Goal: Information Seeking & Learning: Learn about a topic

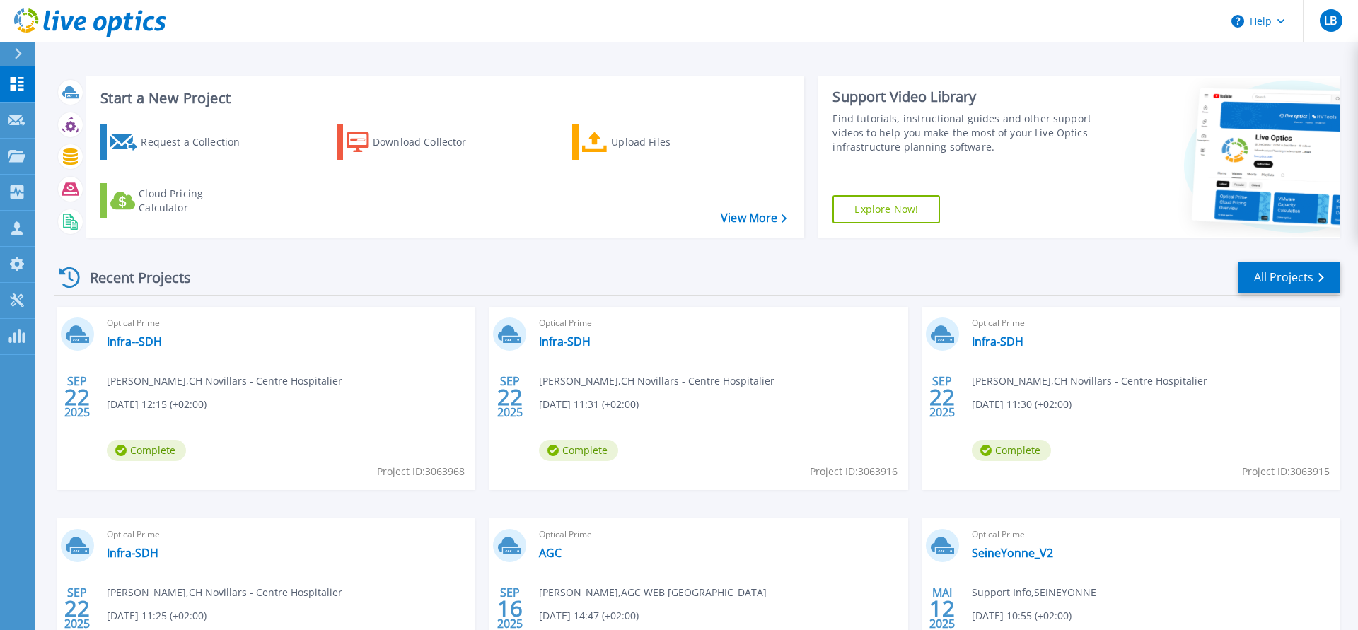
scroll to position [144, 0]
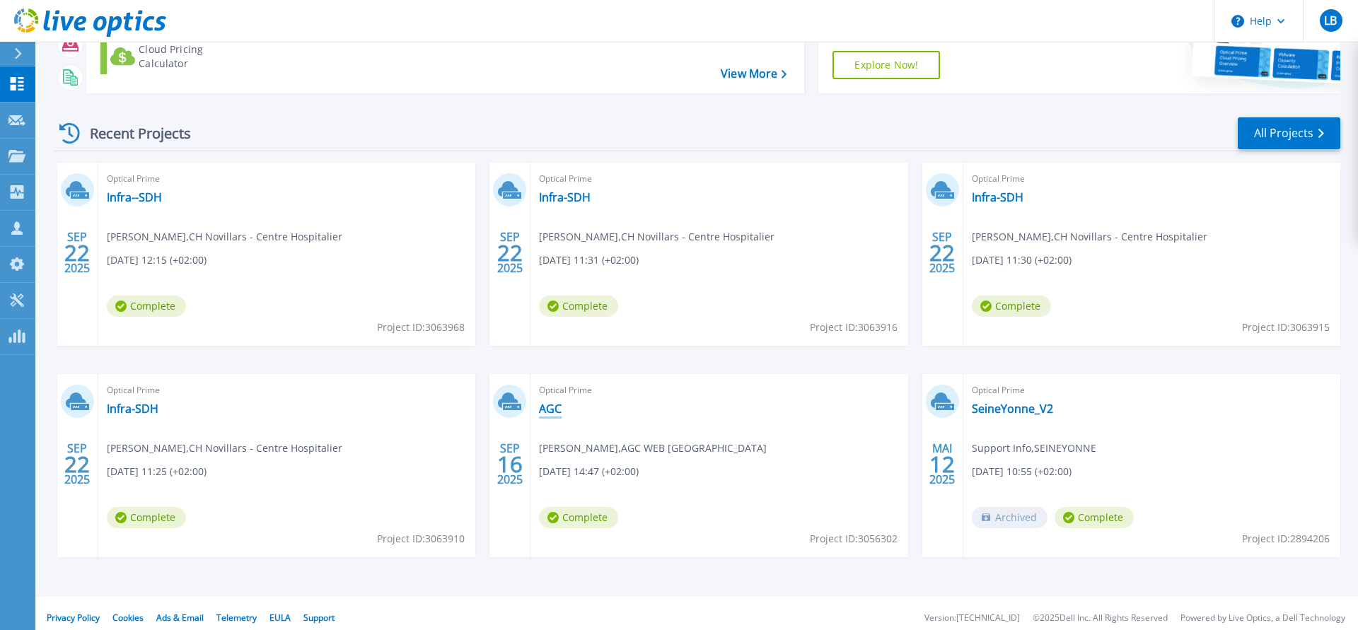
click at [548, 407] on link "AGC" at bounding box center [550, 409] width 23 height 14
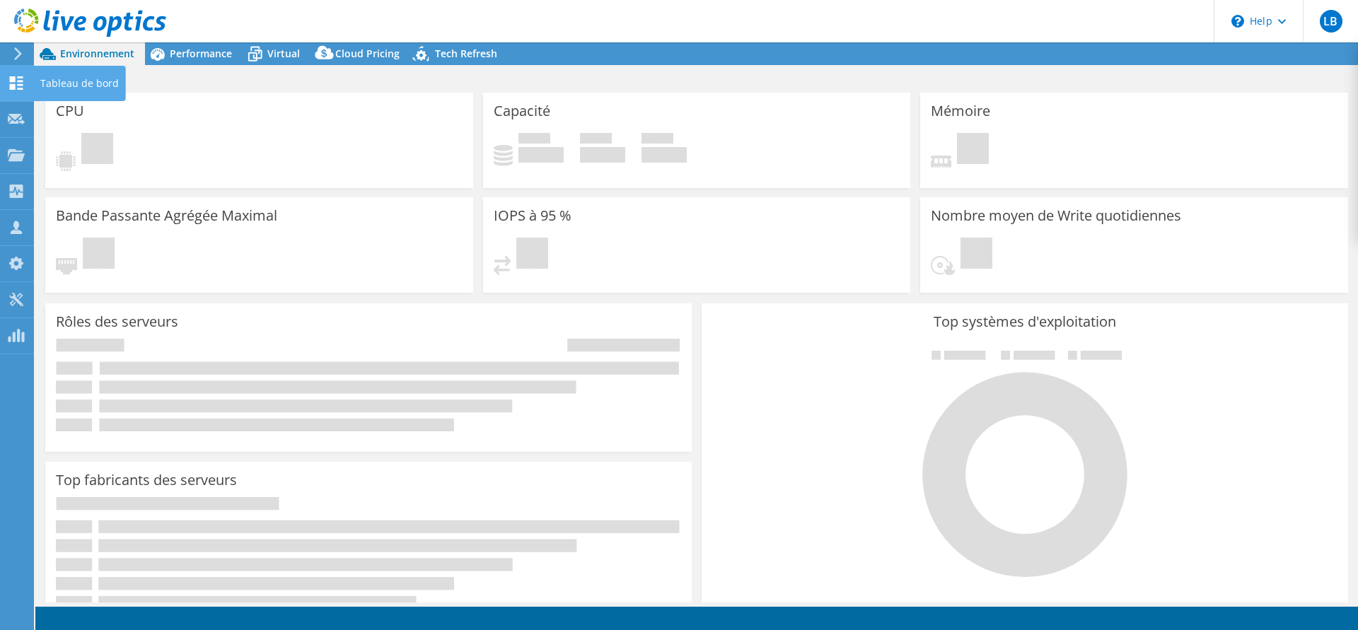
select select "USD"
select select "EULondon"
select select "EUR"
click at [14, 53] on icon at bounding box center [18, 53] width 11 height 13
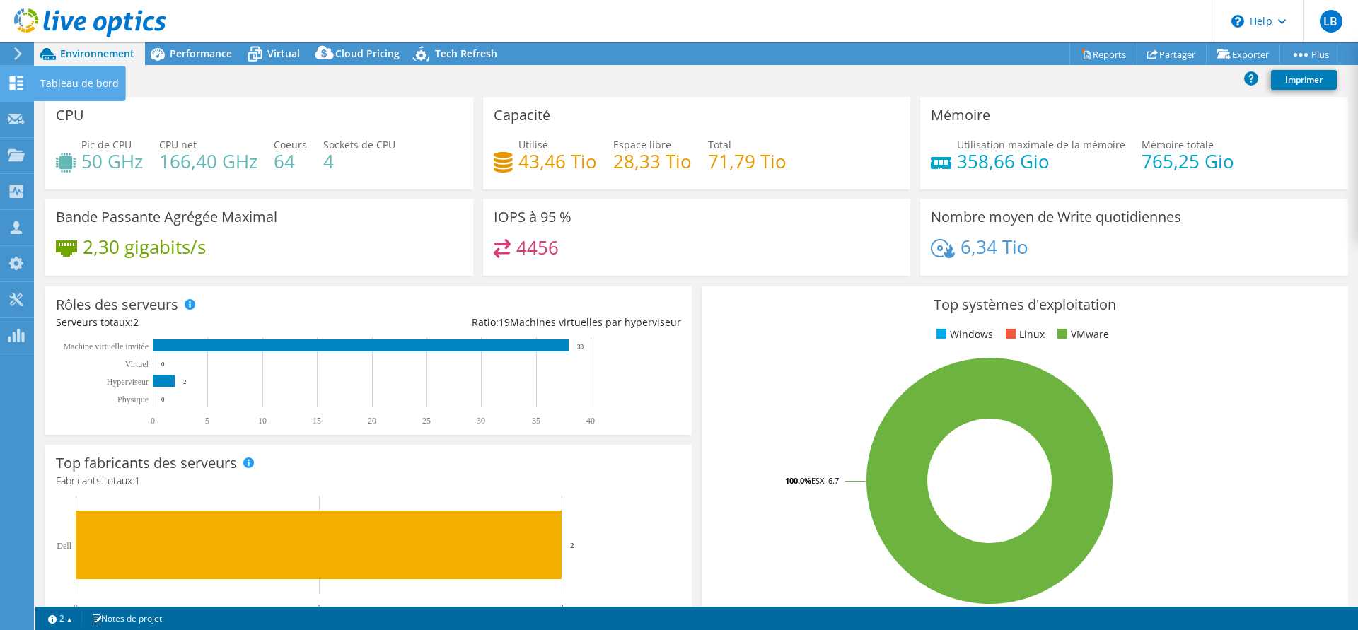
click at [23, 83] on icon at bounding box center [16, 82] width 17 height 13
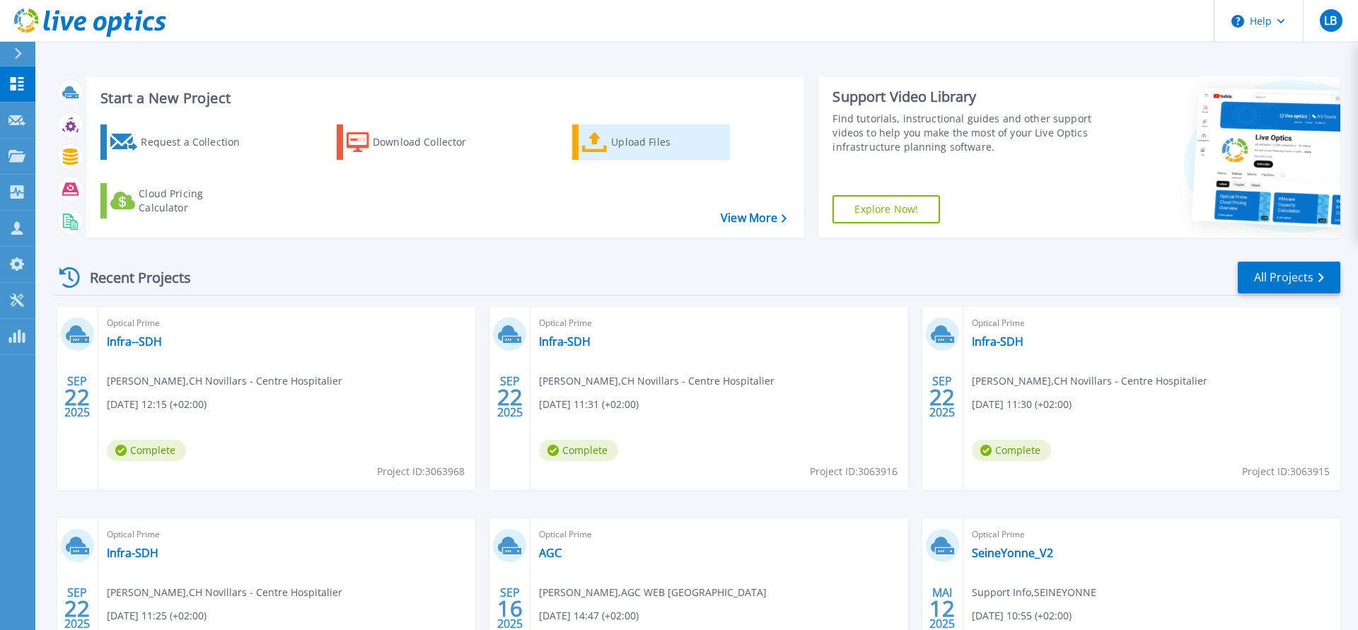
click at [631, 139] on div "Upload Files" at bounding box center [667, 142] width 113 height 28
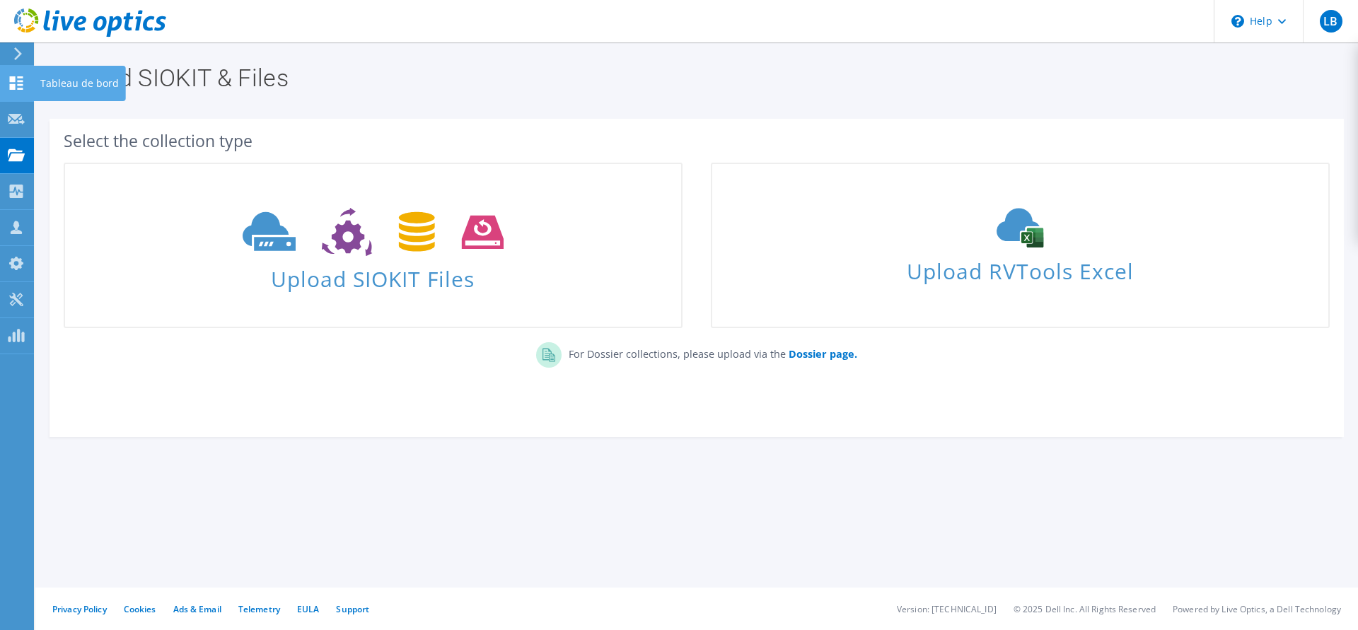
click at [42, 78] on div "Tableau de bord" at bounding box center [79, 83] width 93 height 35
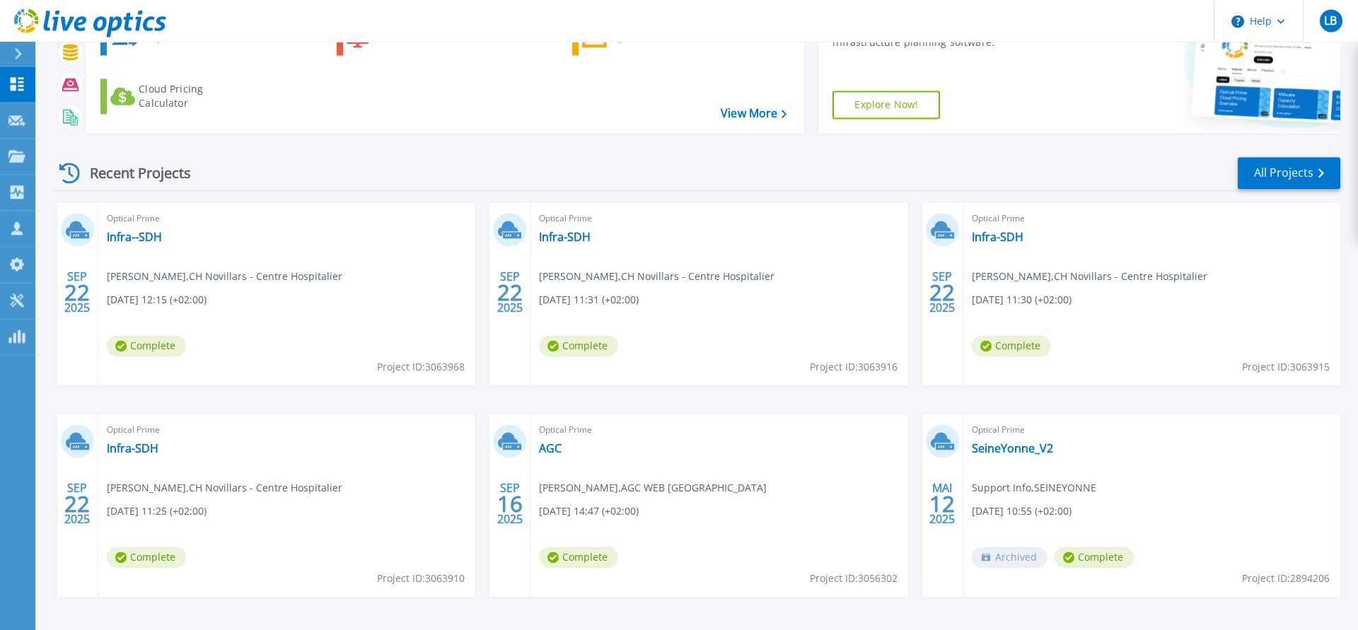
scroll to position [153, 0]
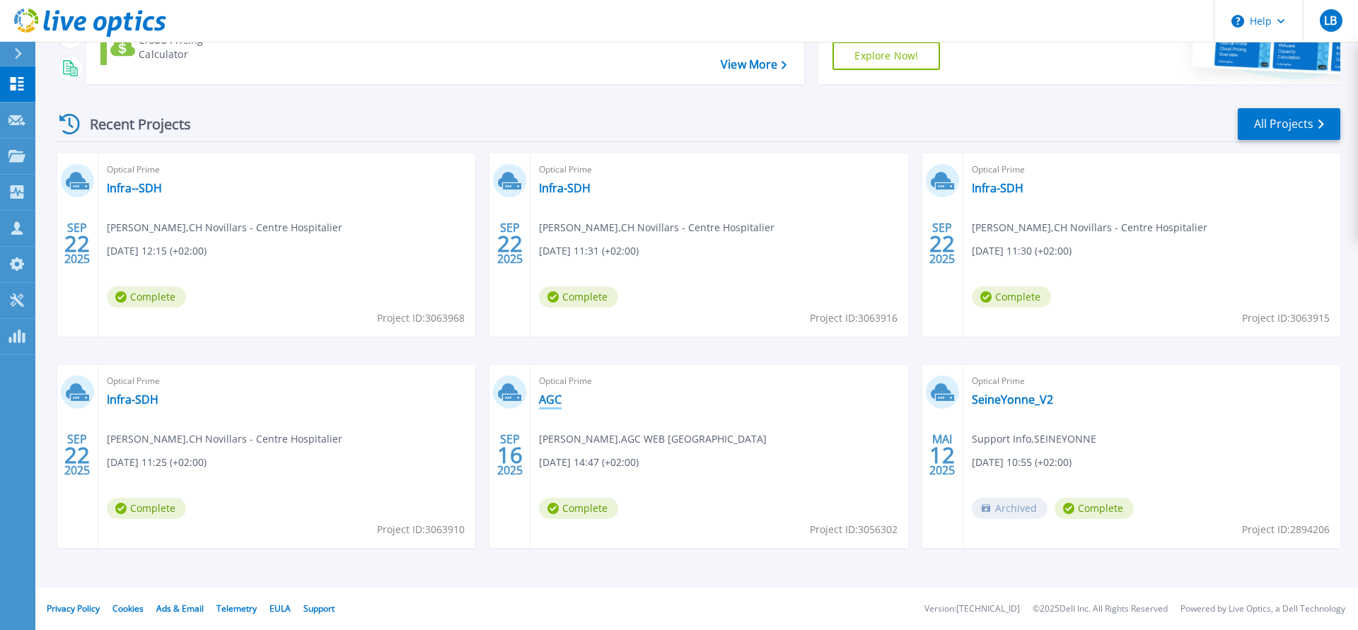
click at [558, 399] on link "AGC" at bounding box center [550, 399] width 23 height 14
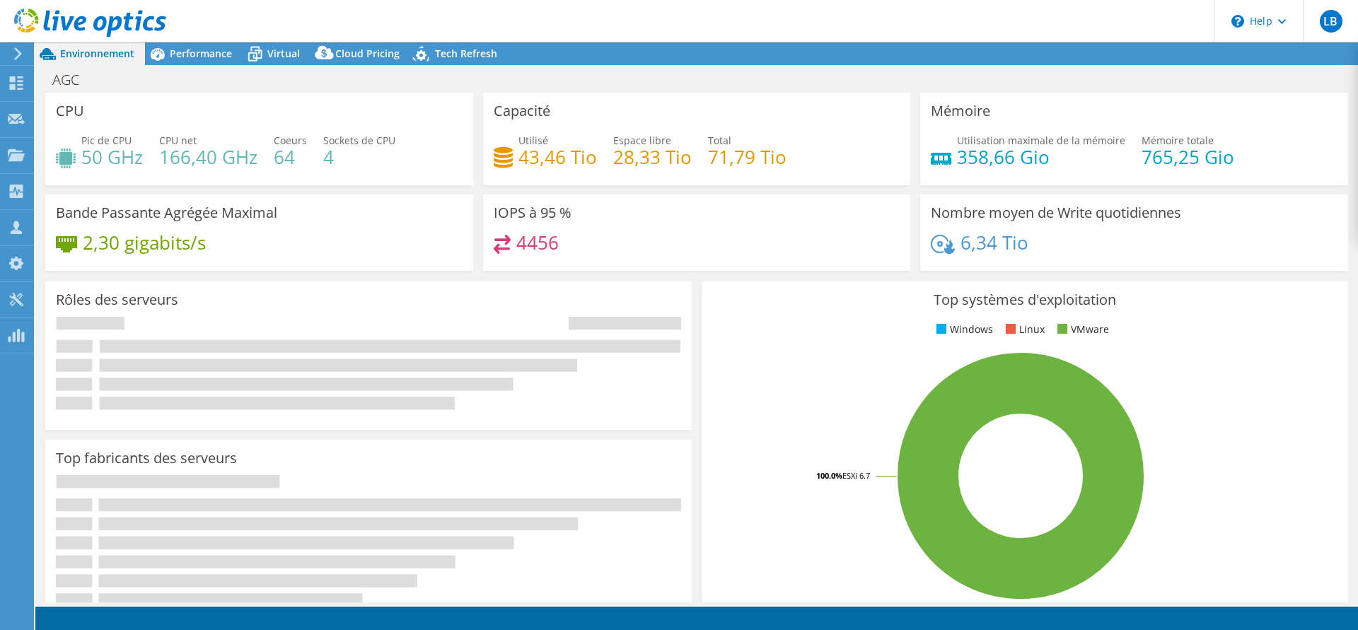
select select "EULondon"
select select "EUR"
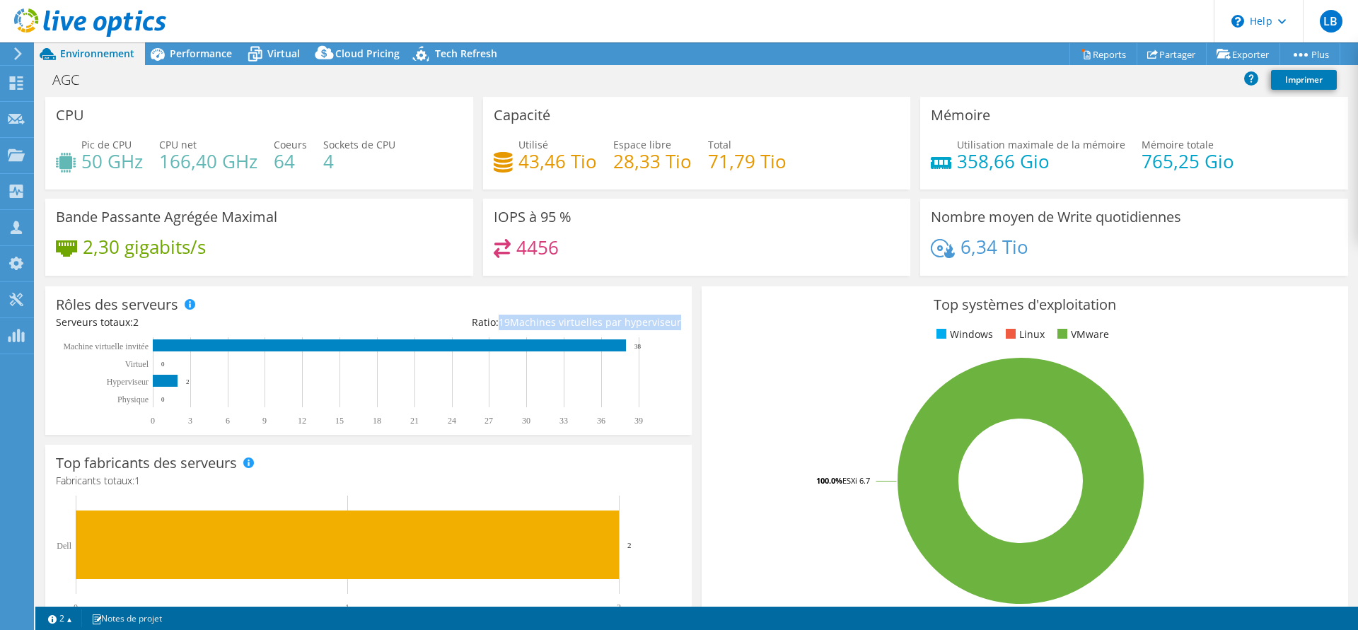
drag, startPoint x: 506, startPoint y: 322, endPoint x: 679, endPoint y: 324, distance: 173.2
click at [679, 324] on div "Ratio: 19 Machines virtuelles par hyperviseur" at bounding box center [524, 323] width 313 height 16
click at [714, 344] on div "Top systèmes d'exploitation Windows Linux VMware 100.0% ESXi 6.7" at bounding box center [1024, 455] width 646 height 339
click at [204, 57] on span "Performance" at bounding box center [201, 53] width 62 height 13
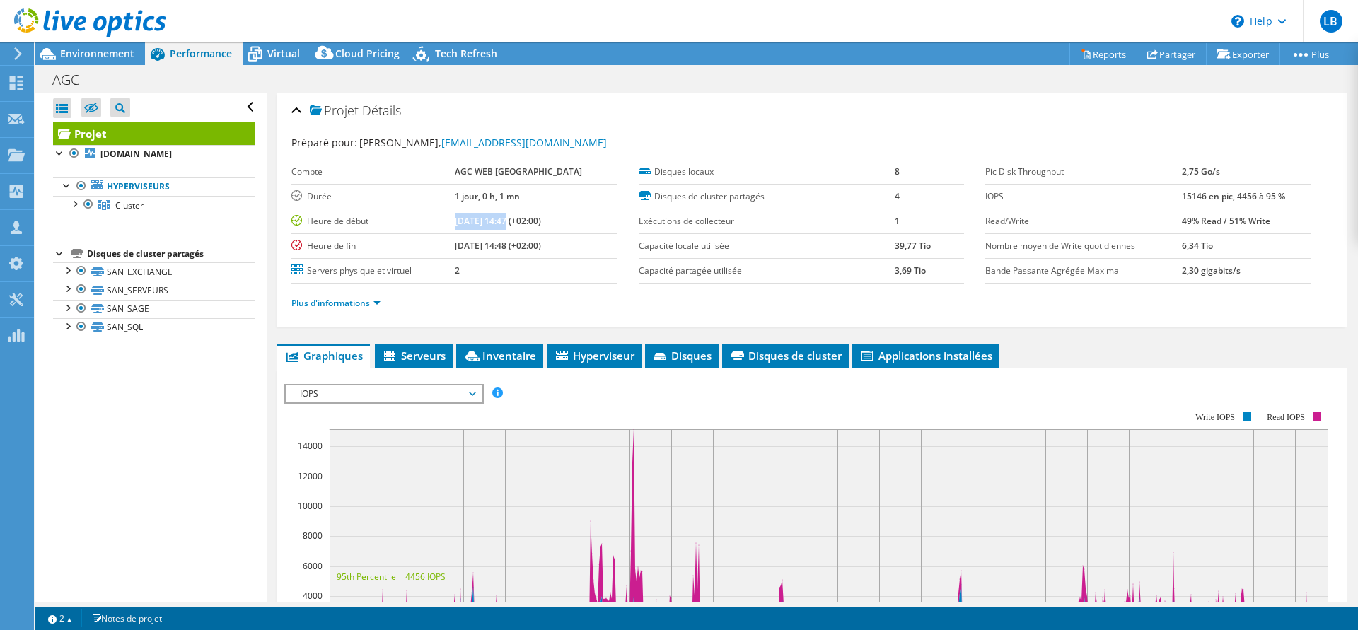
drag, startPoint x: 471, startPoint y: 221, endPoint x: 521, endPoint y: 221, distance: 50.2
click at [521, 221] on b "[DATE] 14:47 (+02:00)" at bounding box center [498, 221] width 86 height 12
drag, startPoint x: 472, startPoint y: 246, endPoint x: 520, endPoint y: 245, distance: 47.4
click at [520, 245] on b "[DATE] 14:48 (+02:00)" at bounding box center [498, 246] width 86 height 12
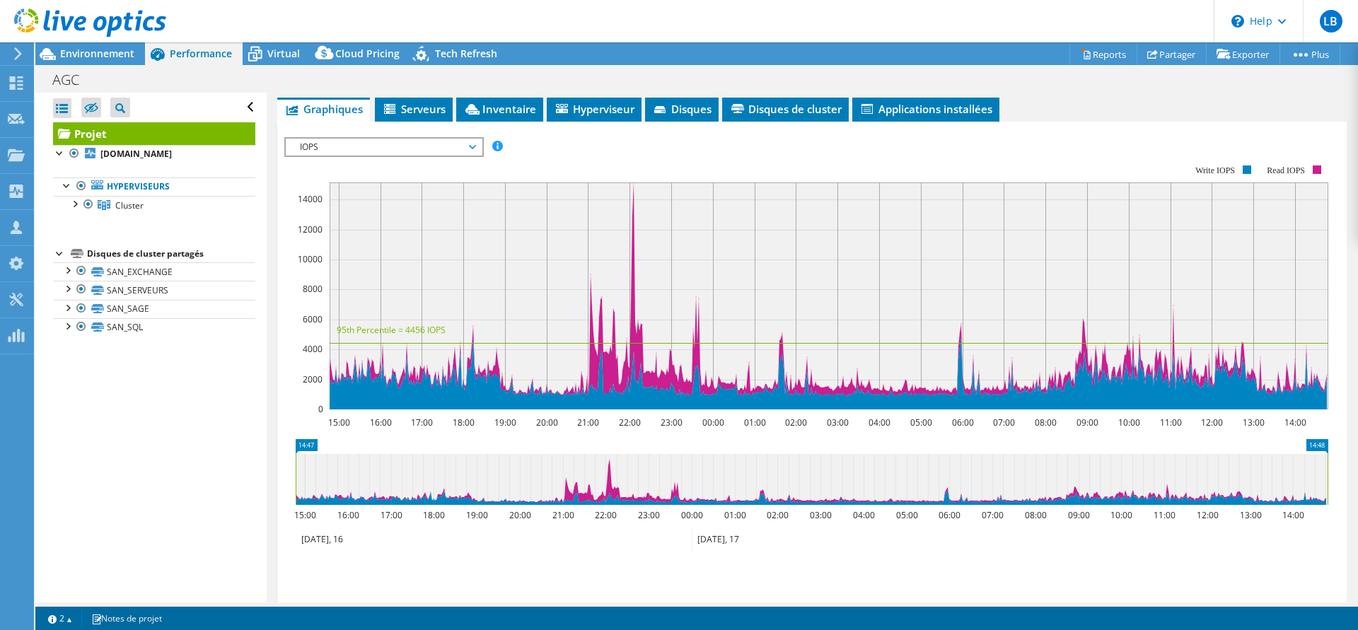
scroll to position [288, 0]
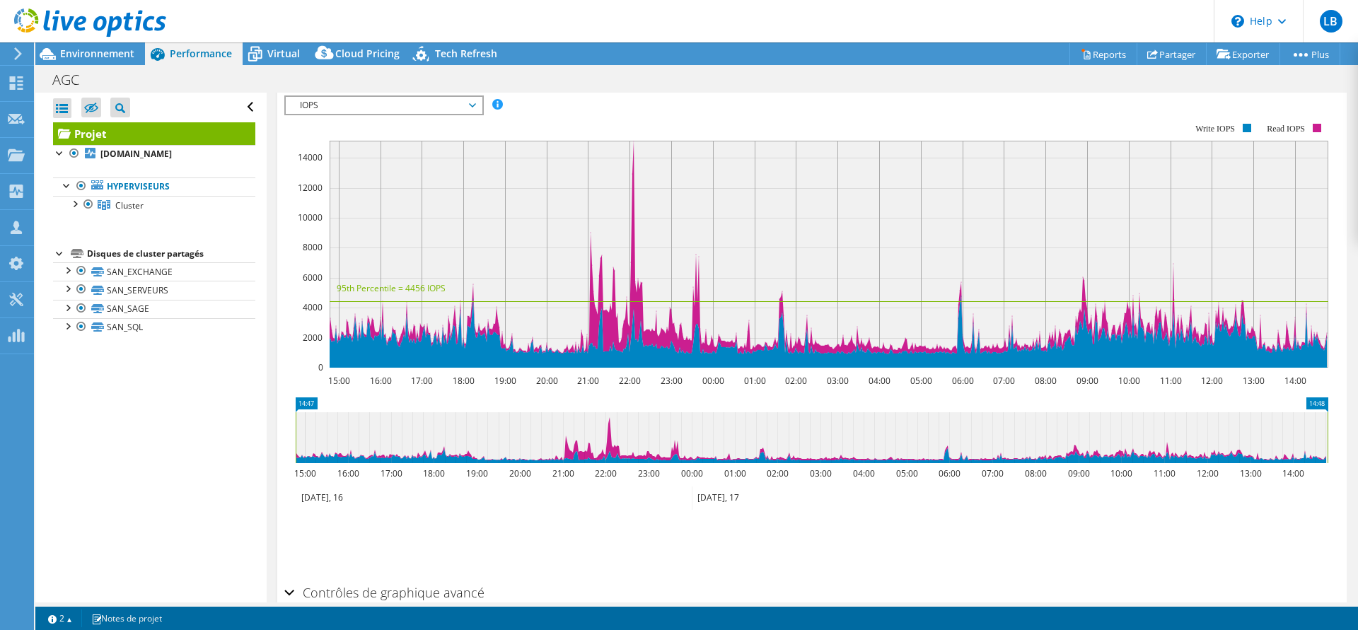
click at [465, 101] on span "IOPS" at bounding box center [384, 105] width 182 height 17
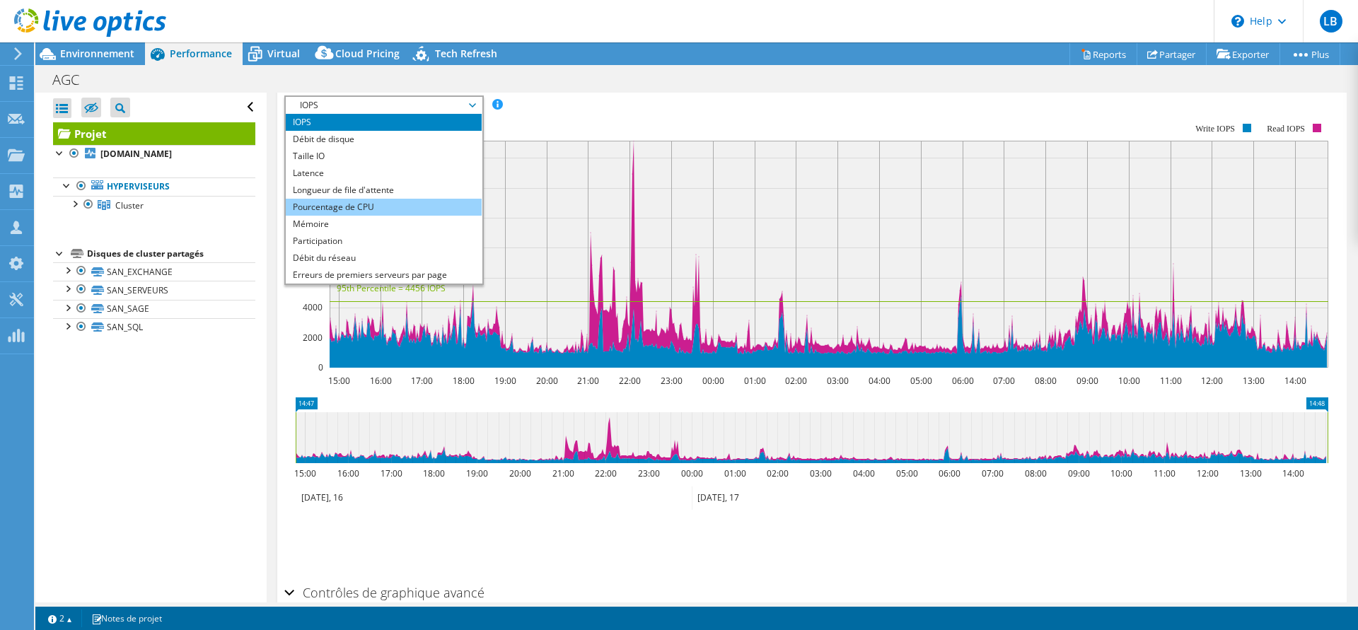
click at [385, 206] on li "Pourcentage de CPU" at bounding box center [384, 207] width 196 height 17
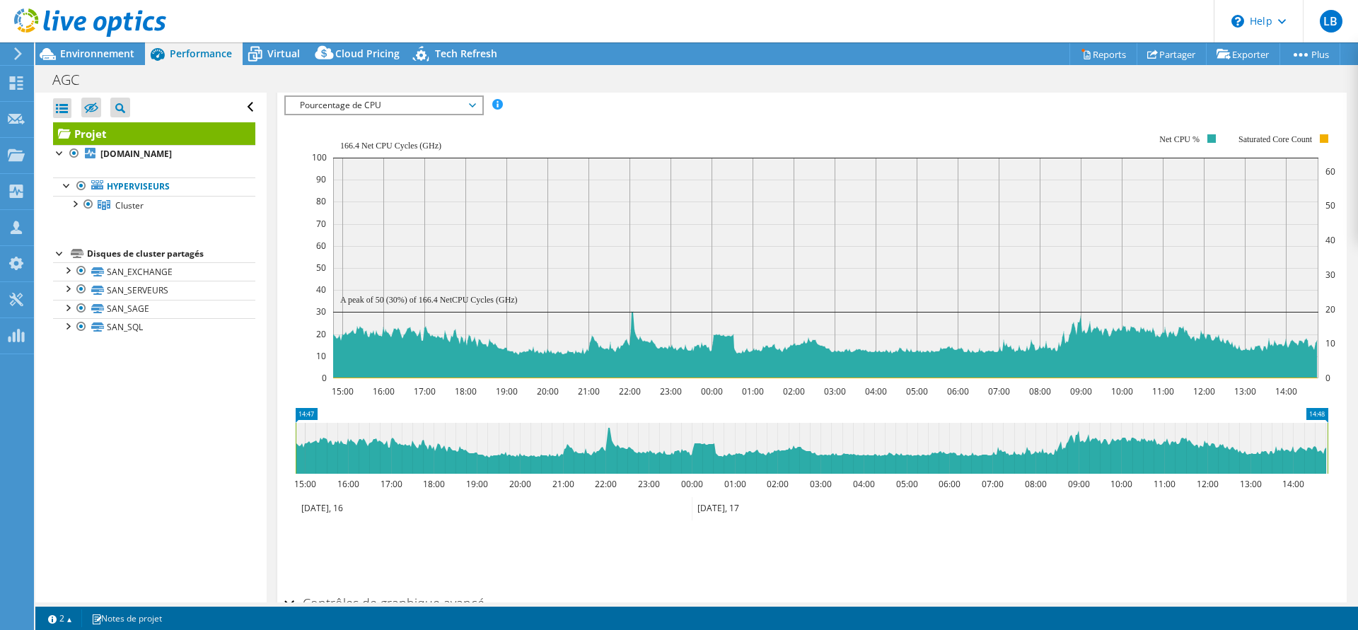
scroll to position [281, 0]
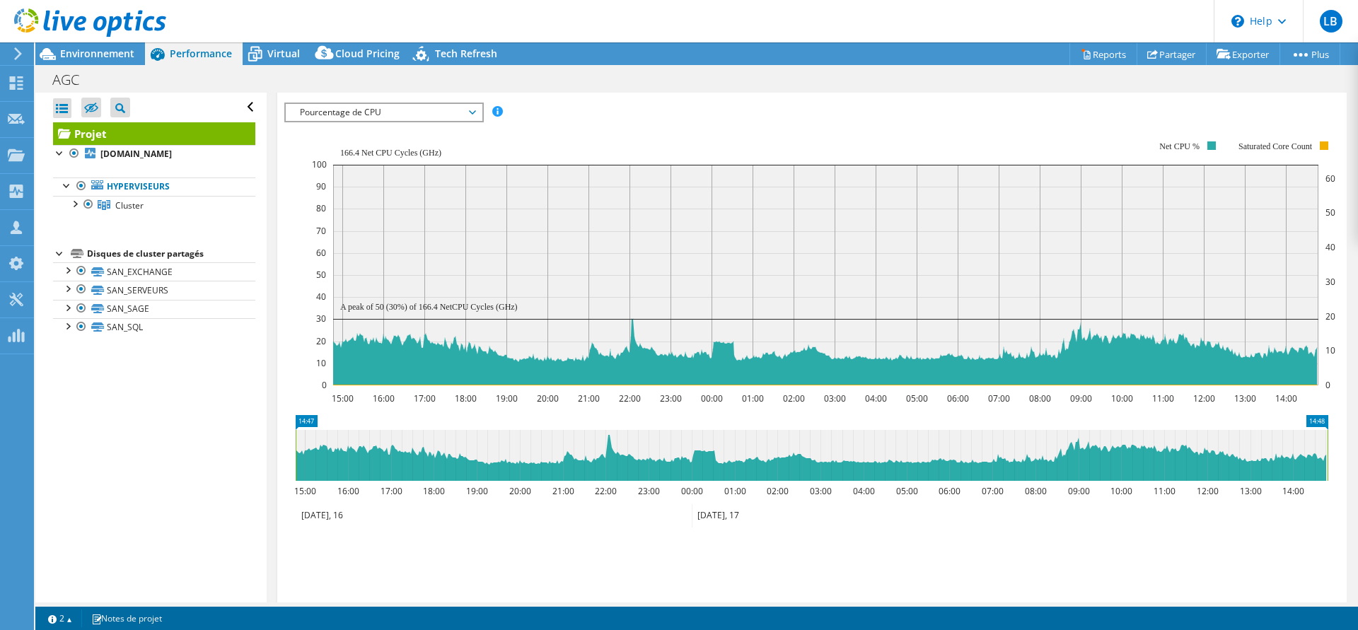
click at [433, 113] on span "Pourcentage de CPU" at bounding box center [384, 112] width 182 height 17
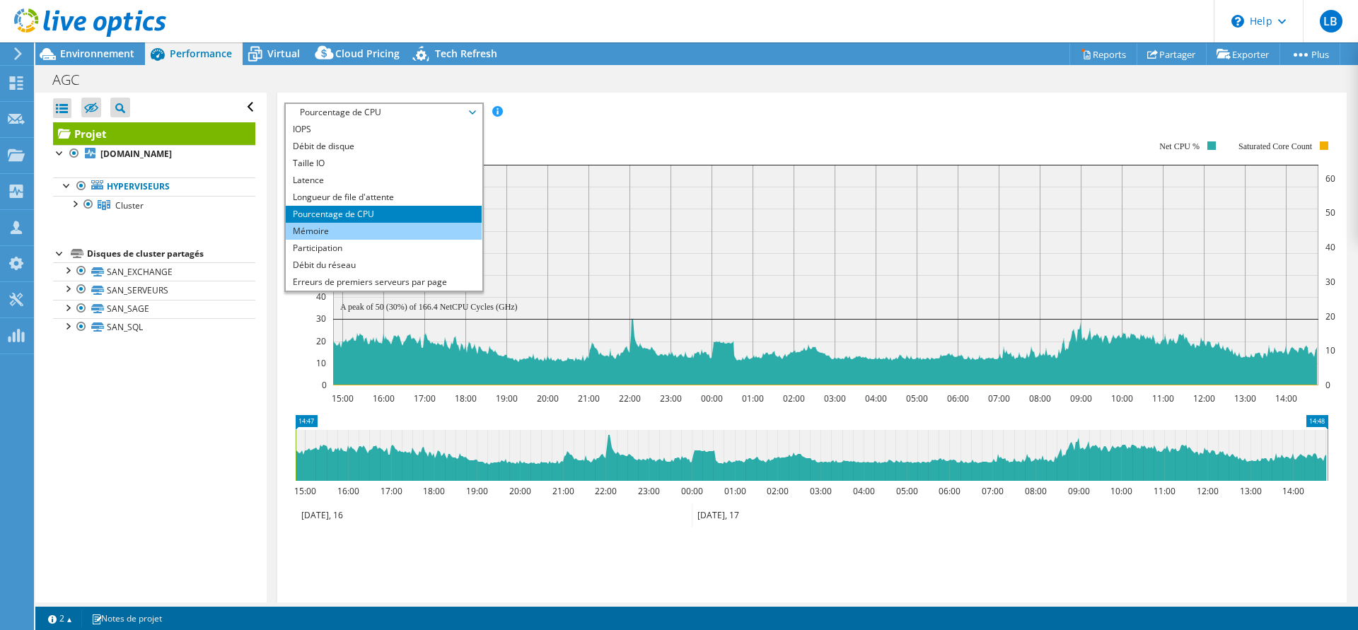
click at [378, 233] on li "Mémoire" at bounding box center [384, 231] width 196 height 17
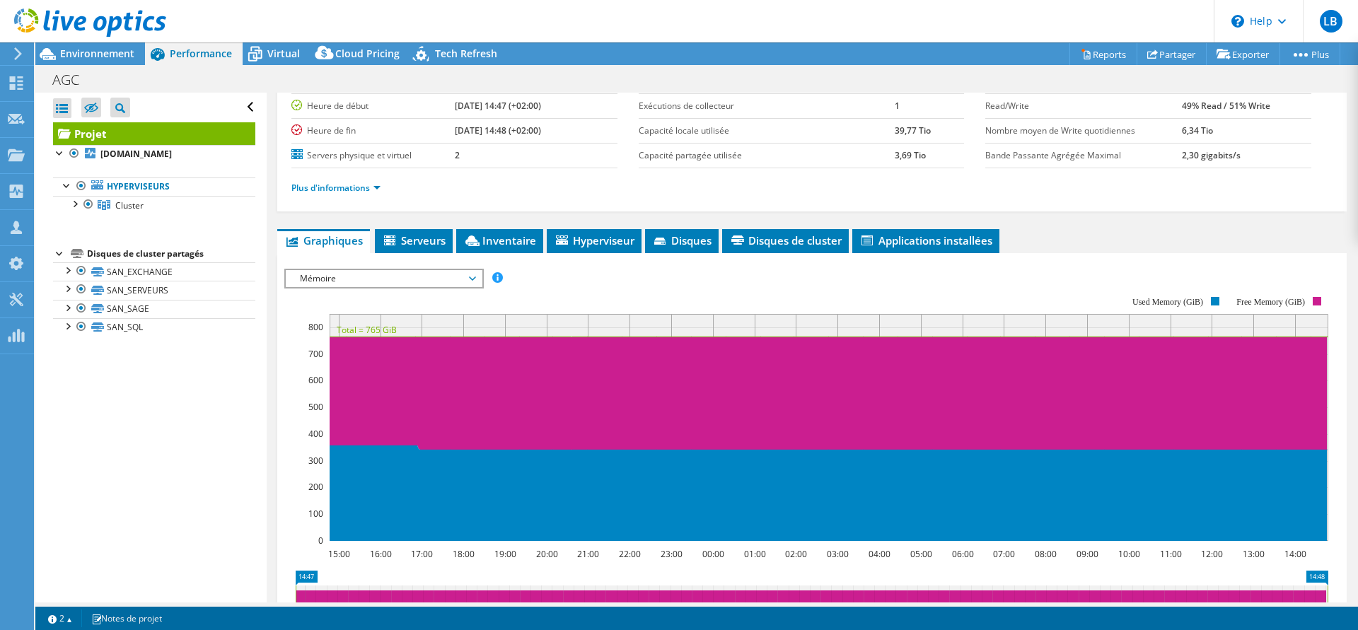
scroll to position [144, 0]
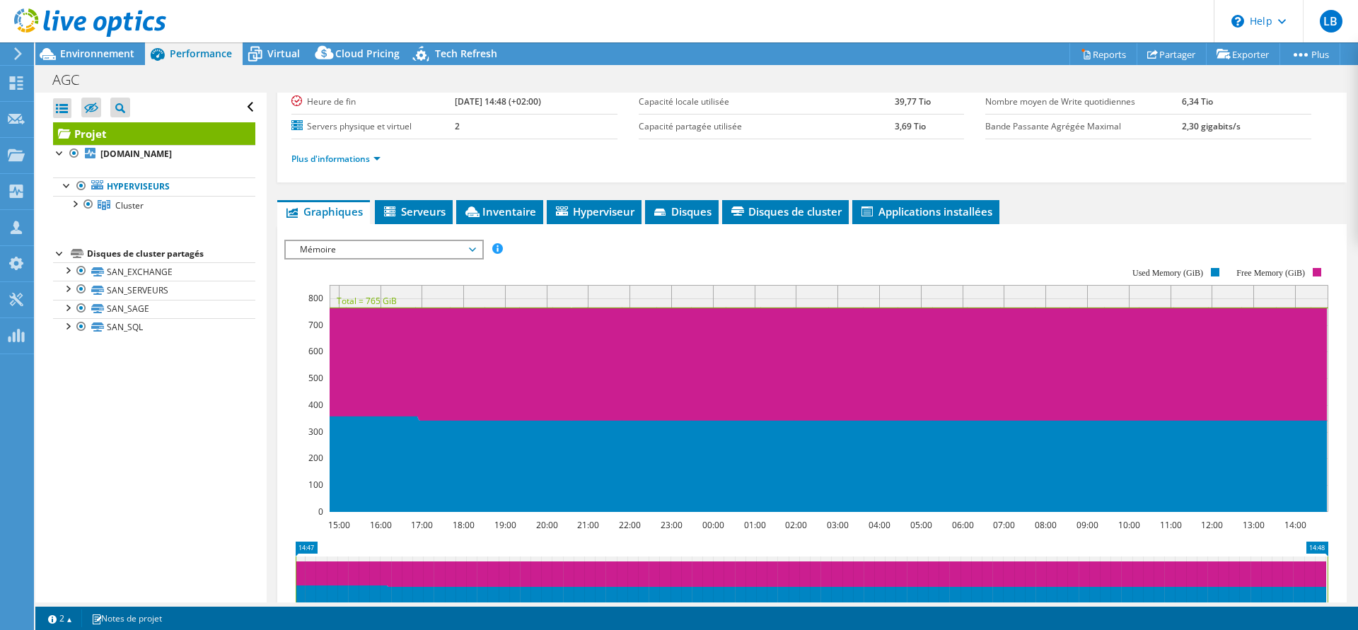
click at [352, 240] on div "Mémoire IOPS Débit de disque Taille IO Latence Longueur de file d'attente Pourc…" at bounding box center [383, 250] width 199 height 20
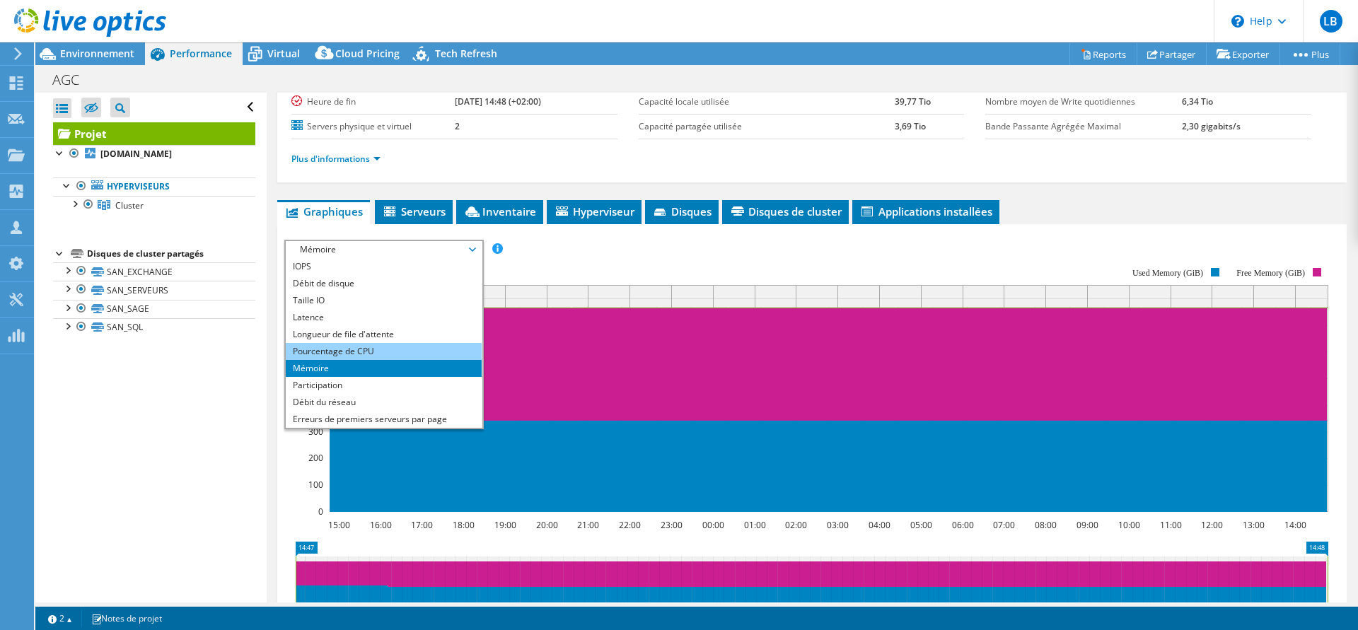
click at [361, 348] on li "Pourcentage de CPU" at bounding box center [384, 351] width 196 height 17
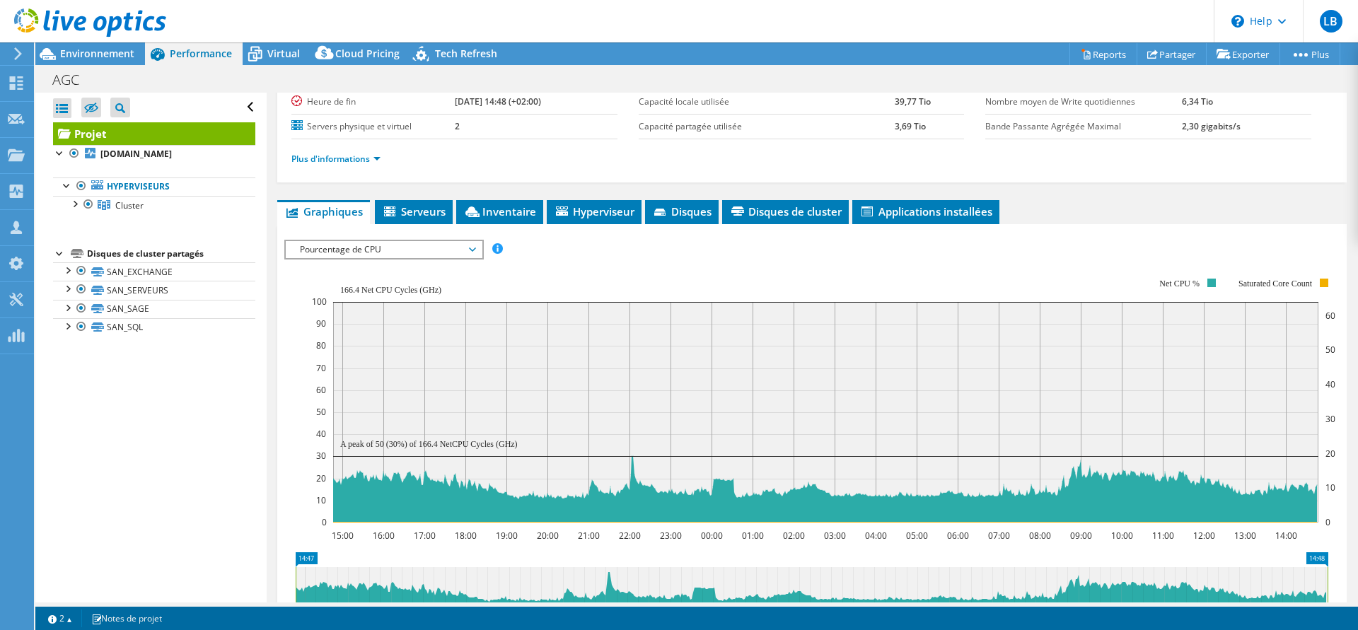
click at [334, 249] on span "Pourcentage de CPU" at bounding box center [384, 249] width 182 height 17
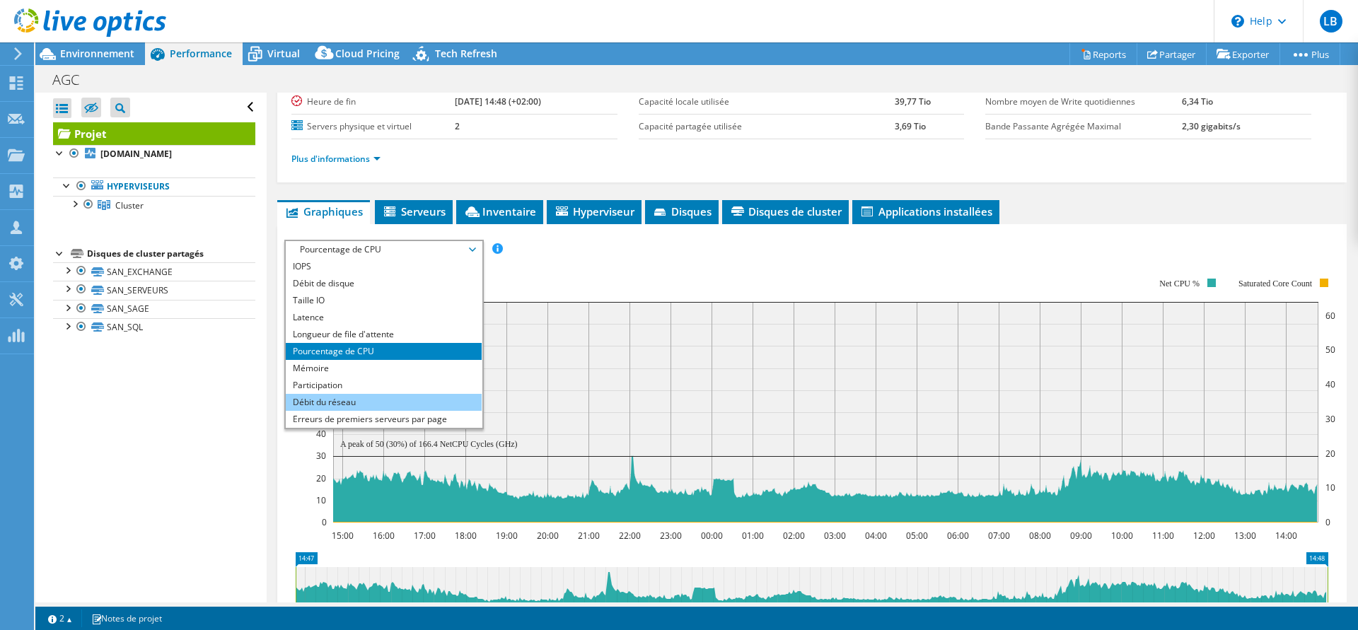
click at [361, 399] on li "Débit du réseau" at bounding box center [384, 402] width 196 height 17
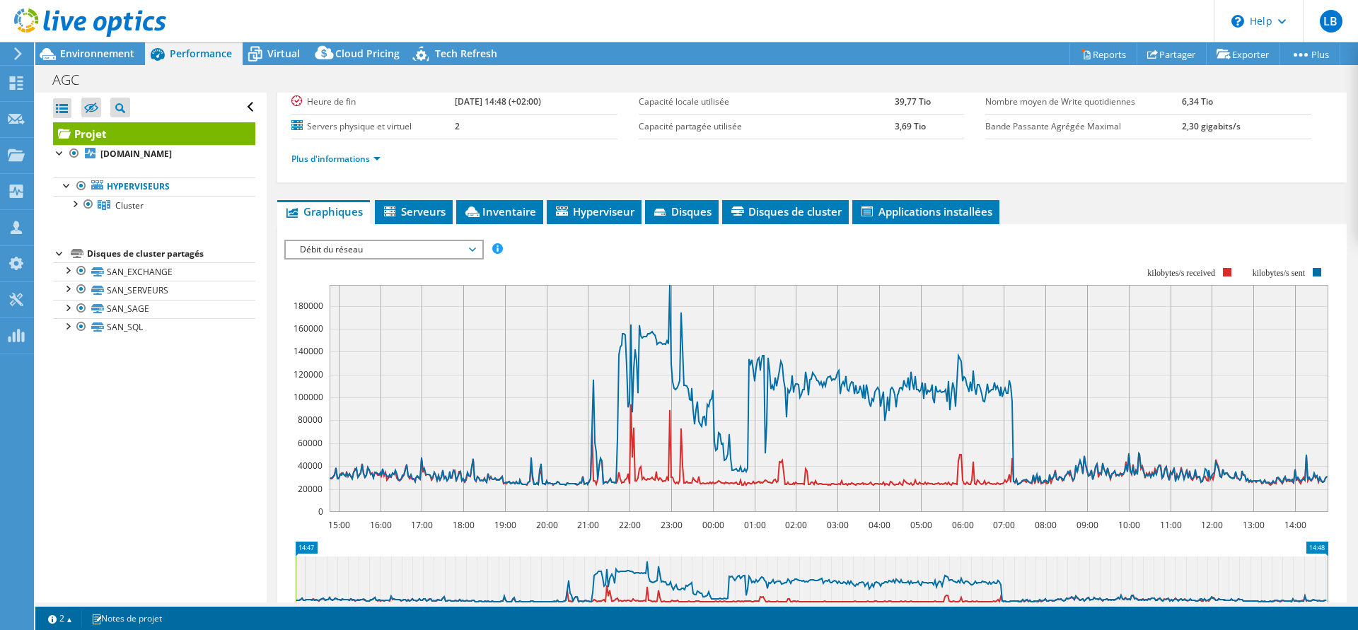
click at [327, 245] on span "Débit du réseau" at bounding box center [384, 249] width 182 height 17
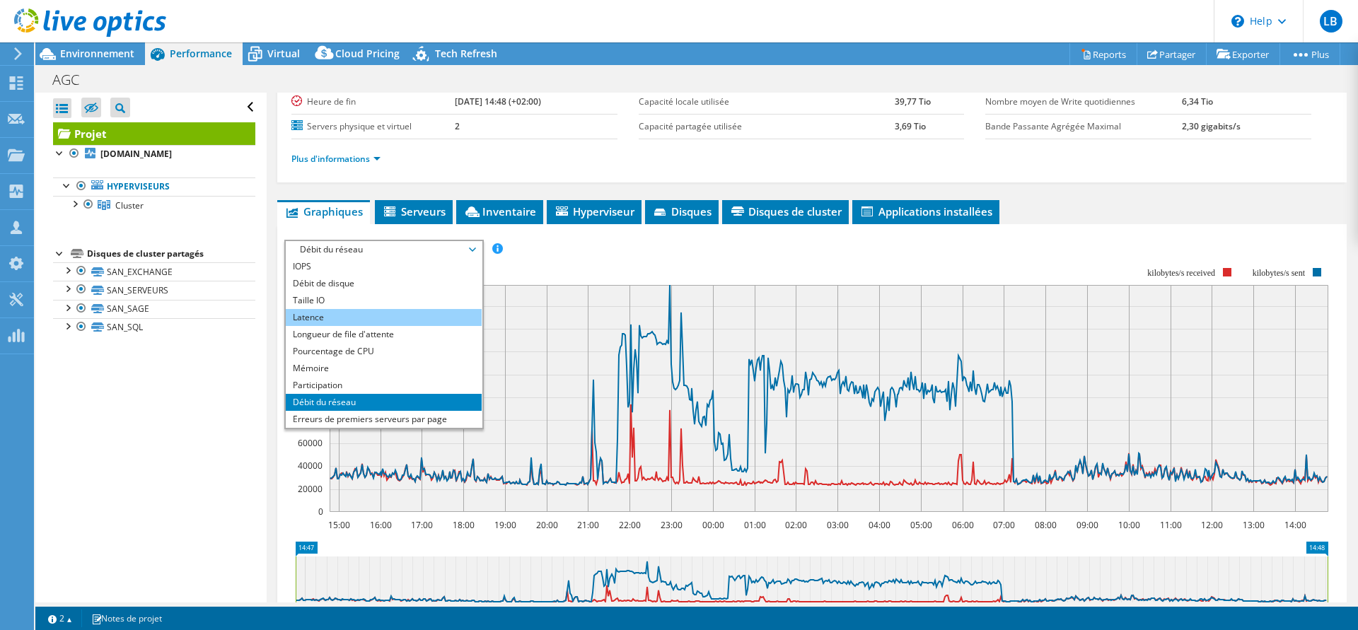
click at [368, 317] on li "Latence" at bounding box center [384, 317] width 196 height 17
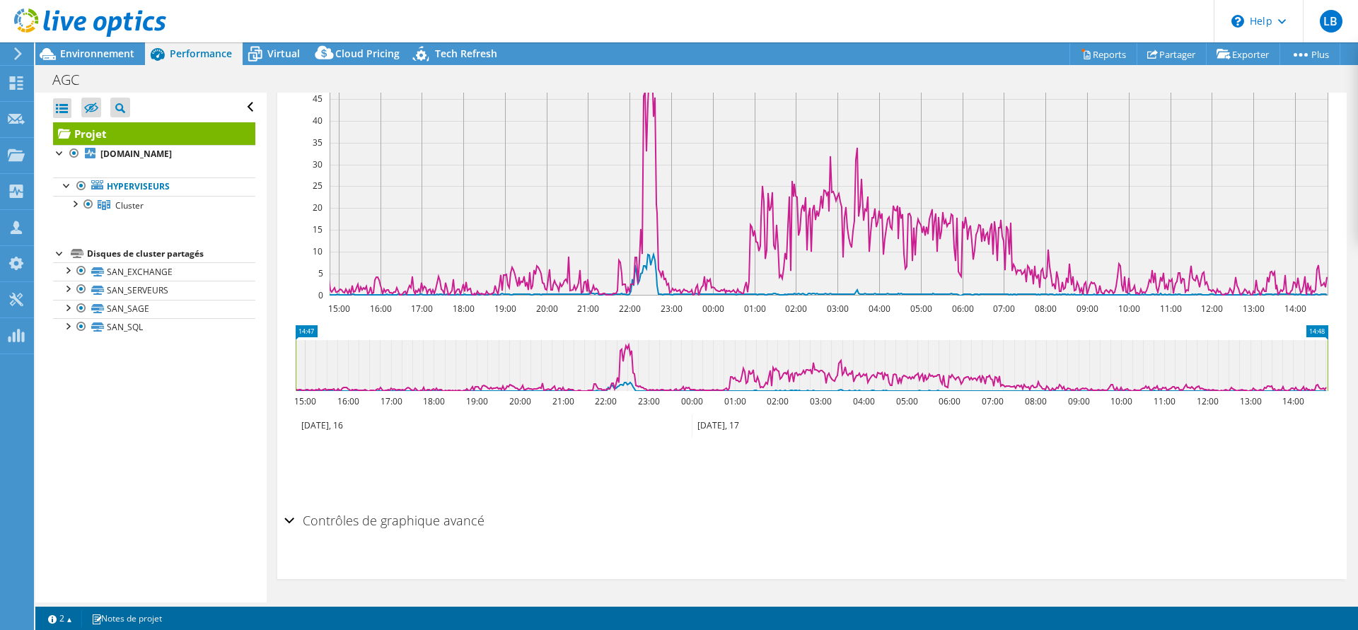
scroll to position [216, 0]
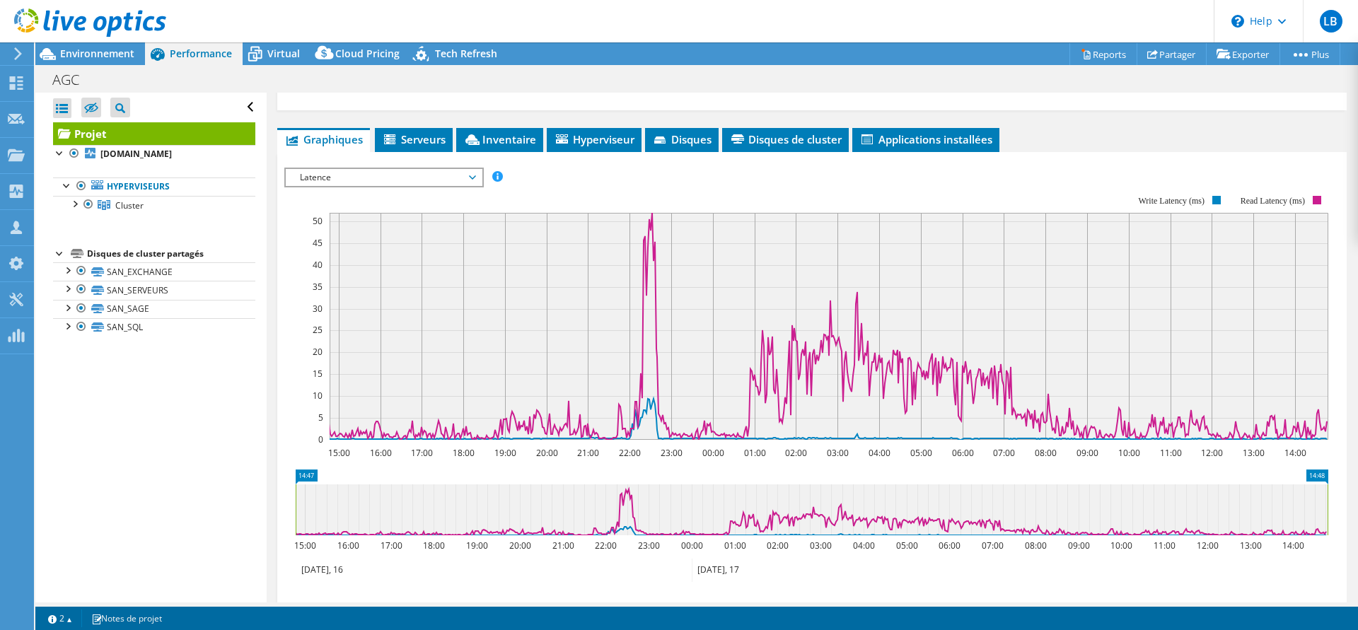
click at [380, 175] on span "Latence" at bounding box center [384, 177] width 182 height 17
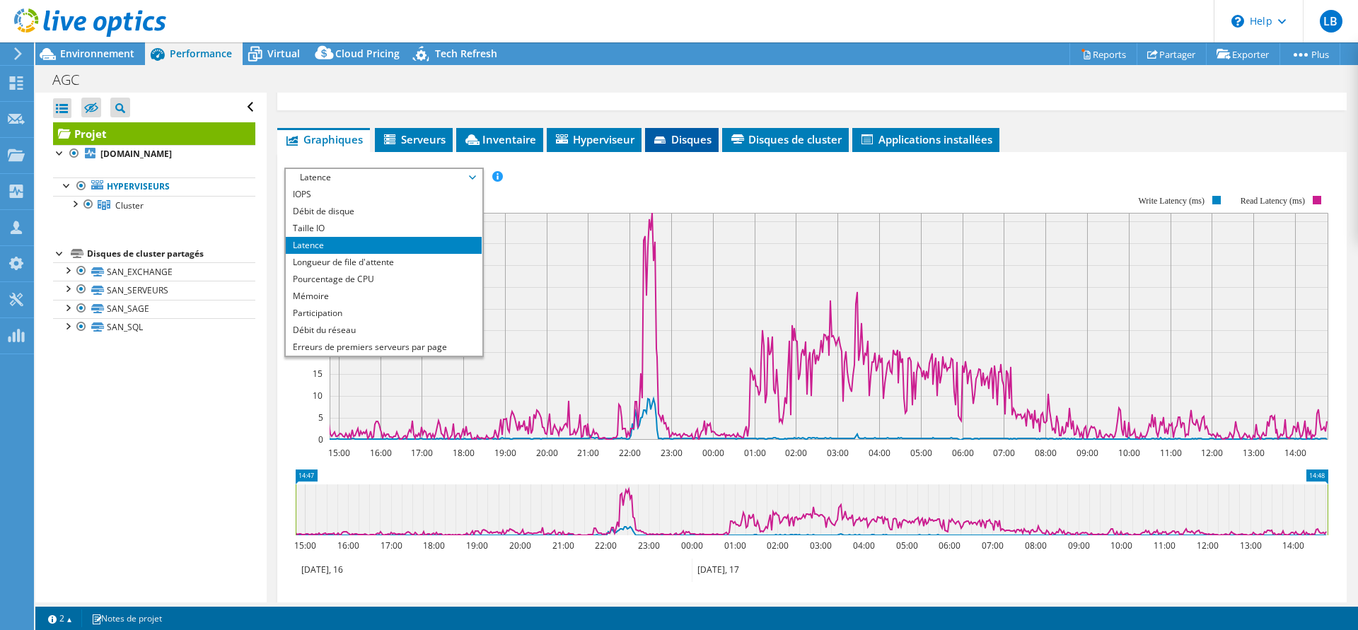
click at [670, 142] on span "Disques" at bounding box center [681, 139] width 59 height 14
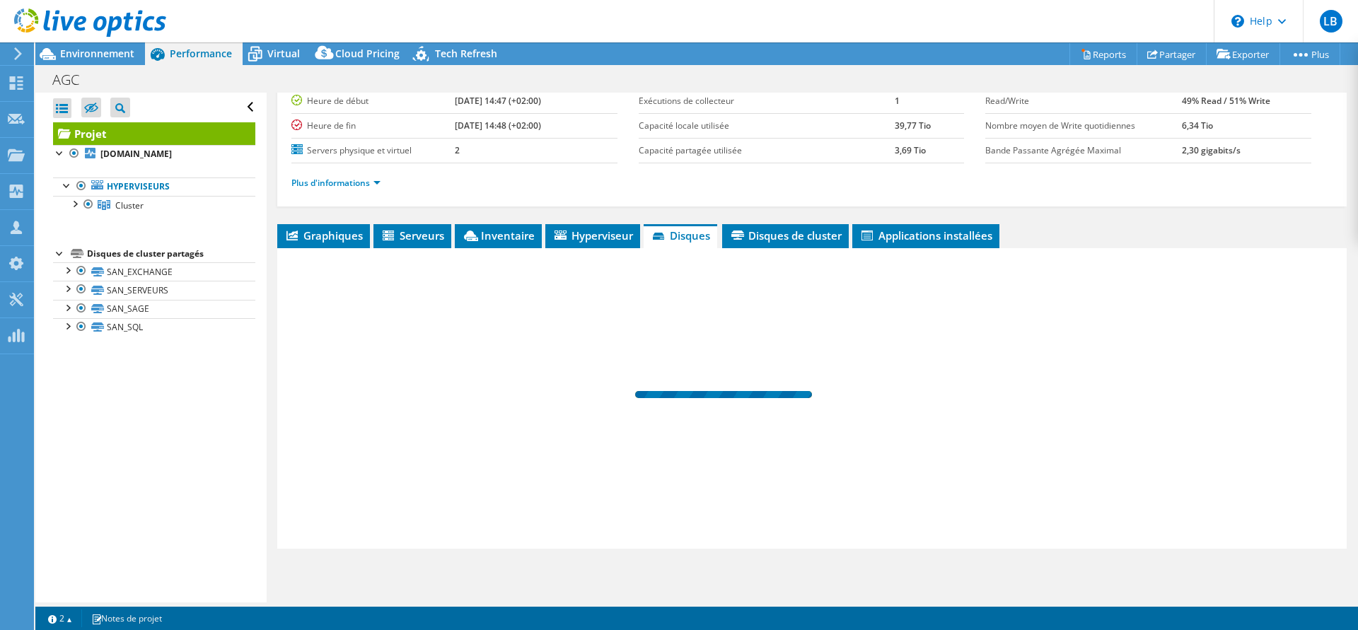
scroll to position [119, 0]
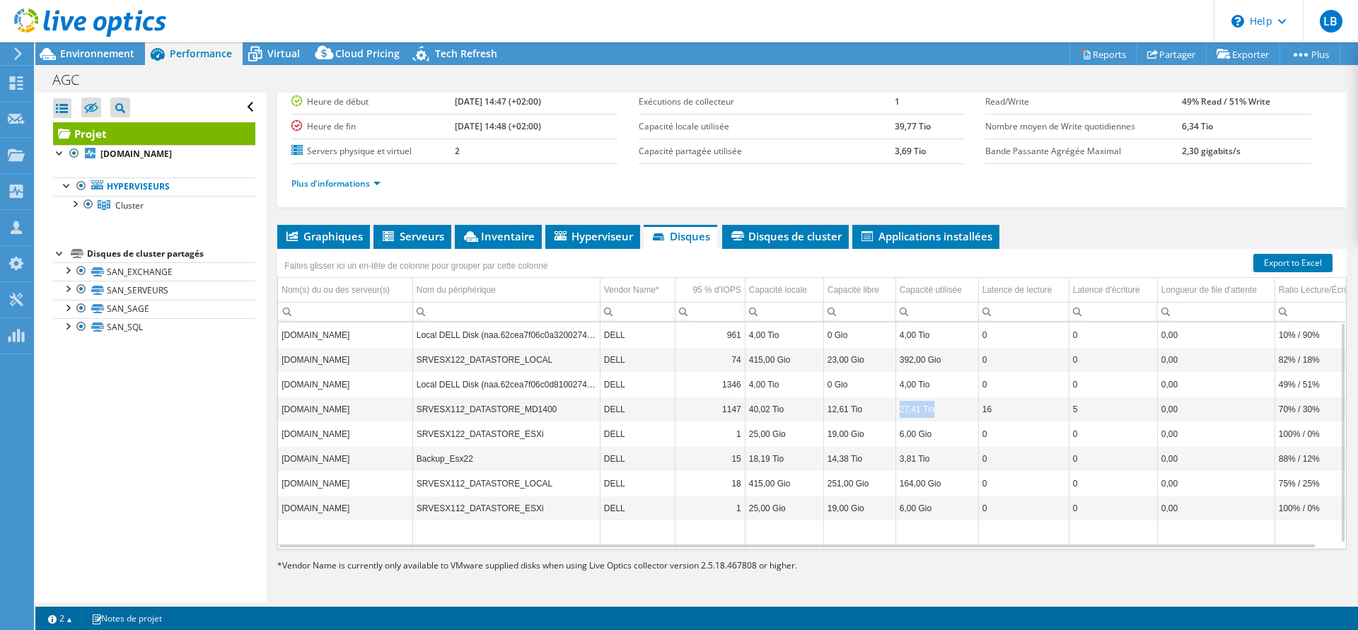
drag, startPoint x: 937, startPoint y: 407, endPoint x: 897, endPoint y: 407, distance: 40.3
click at [897, 407] on td "27,41 Tio" at bounding box center [936, 409] width 83 height 25
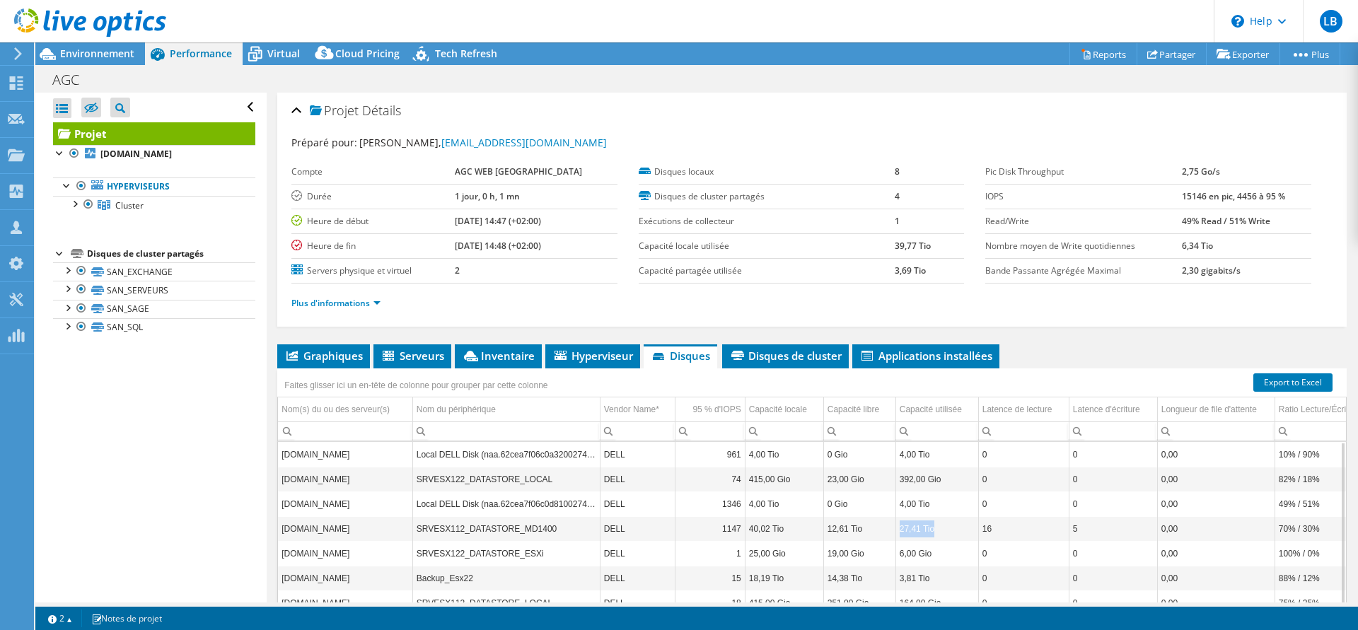
scroll to position [72, 0]
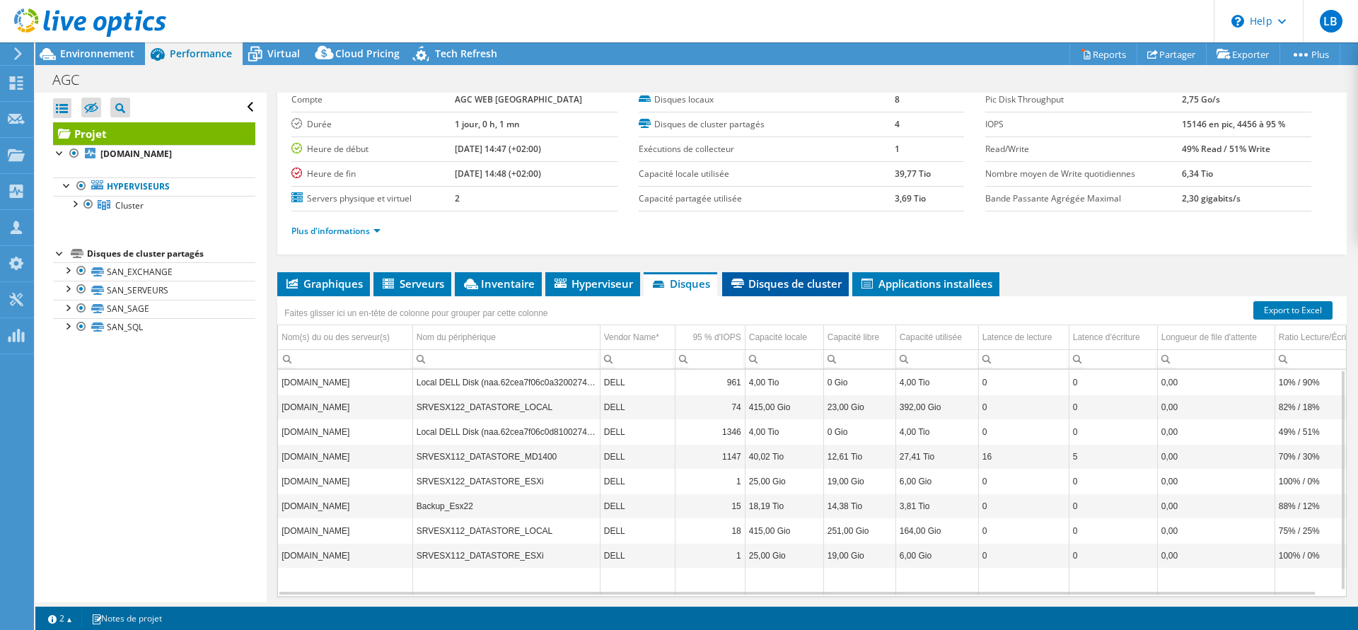
click at [812, 292] on li "Disques de cluster" at bounding box center [785, 284] width 127 height 24
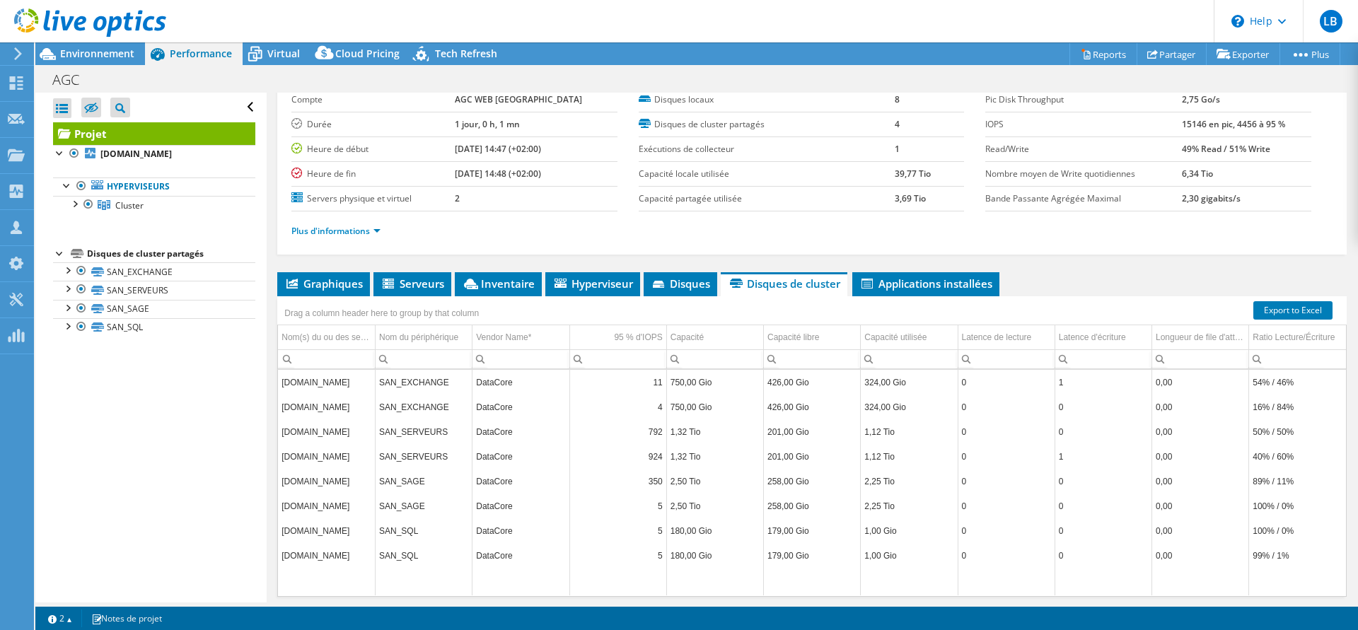
scroll to position [119, 0]
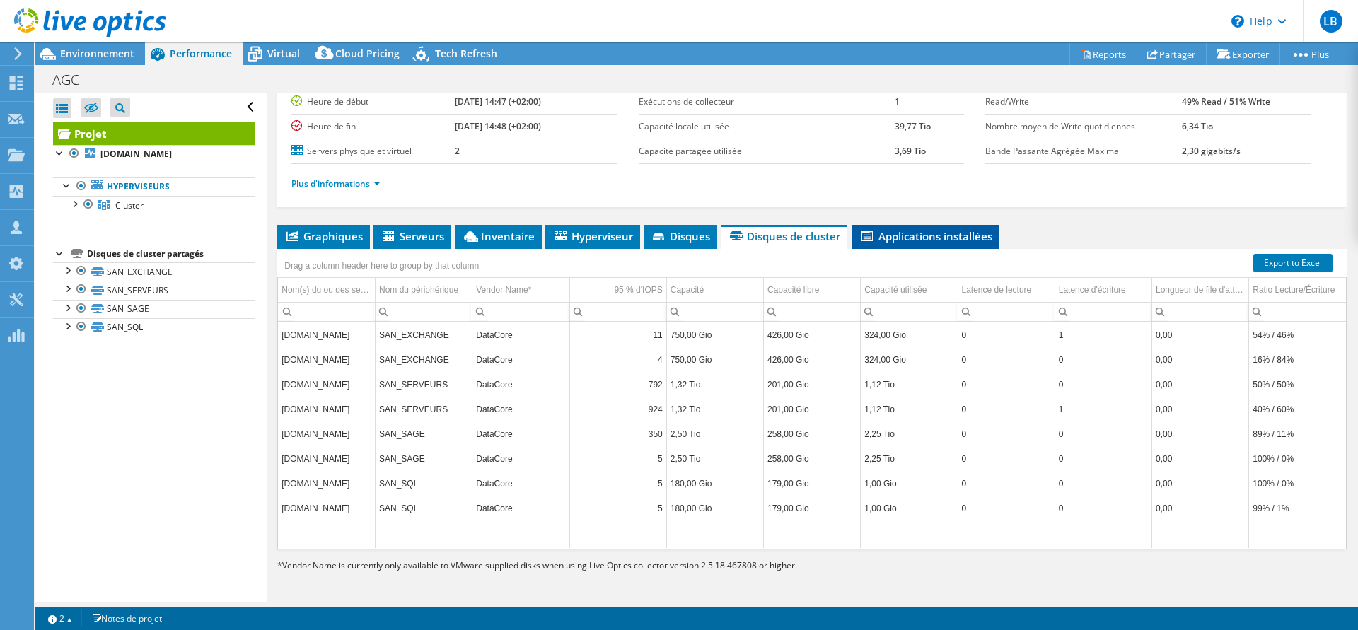
click at [967, 243] on li "Applications installées" at bounding box center [925, 237] width 147 height 24
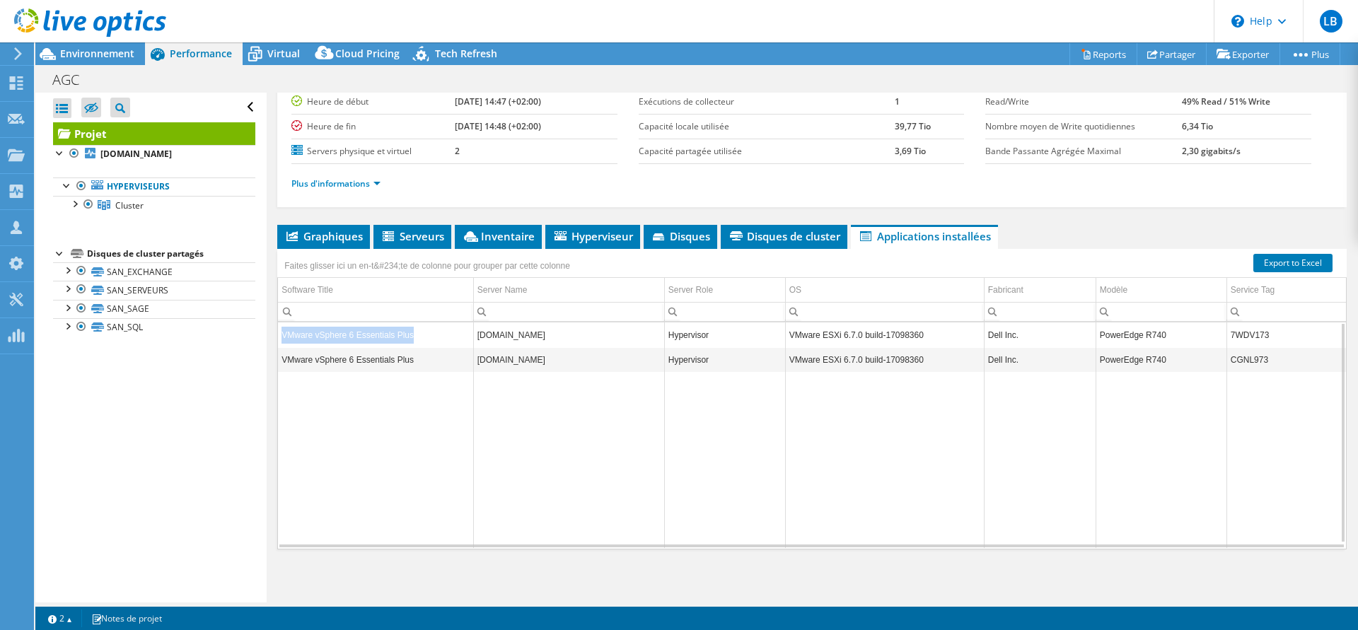
drag, startPoint x: 413, startPoint y: 335, endPoint x: 281, endPoint y: 334, distance: 132.2
click at [281, 334] on td "VMware vSphere 6 Essentials Plus" at bounding box center [375, 334] width 195 height 25
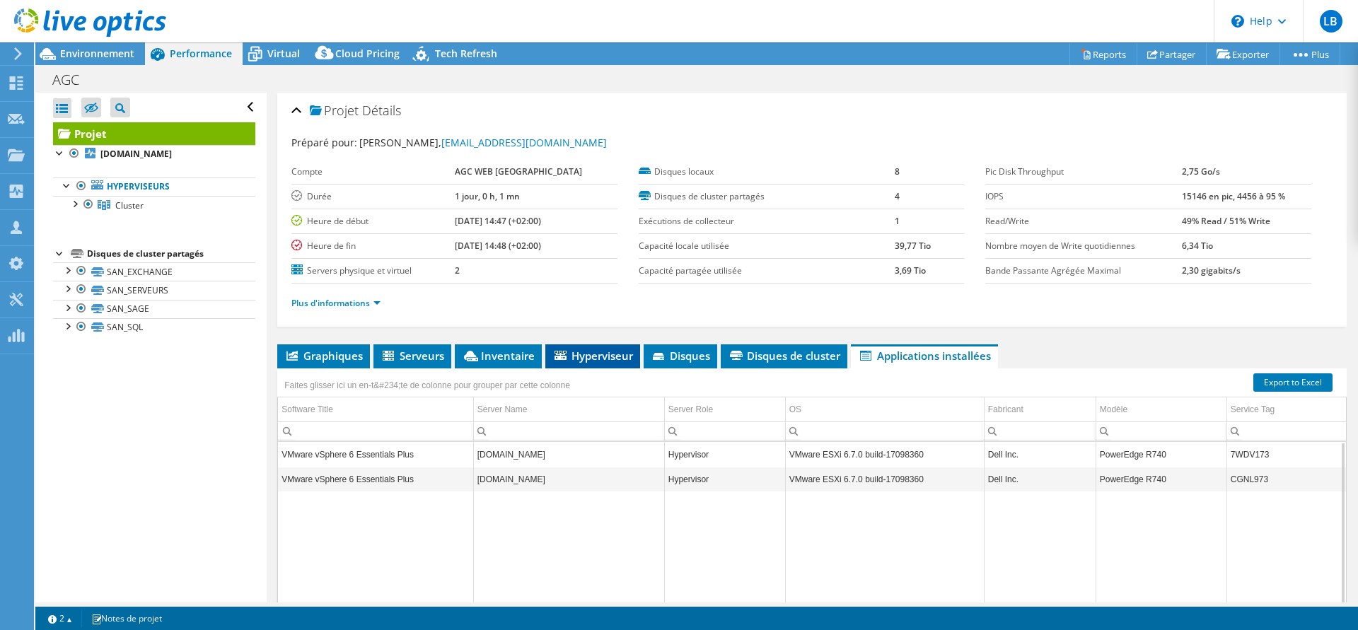
click at [576, 356] on span "Hyperviseur" at bounding box center [592, 356] width 81 height 14
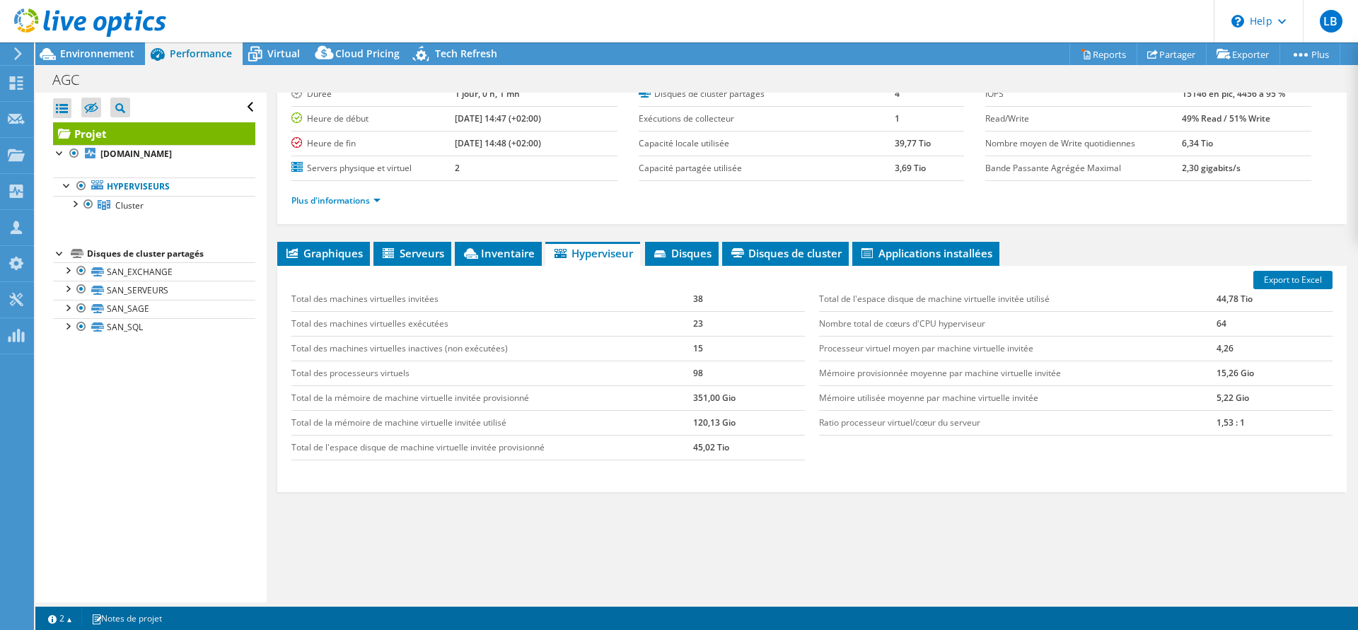
scroll to position [119, 0]
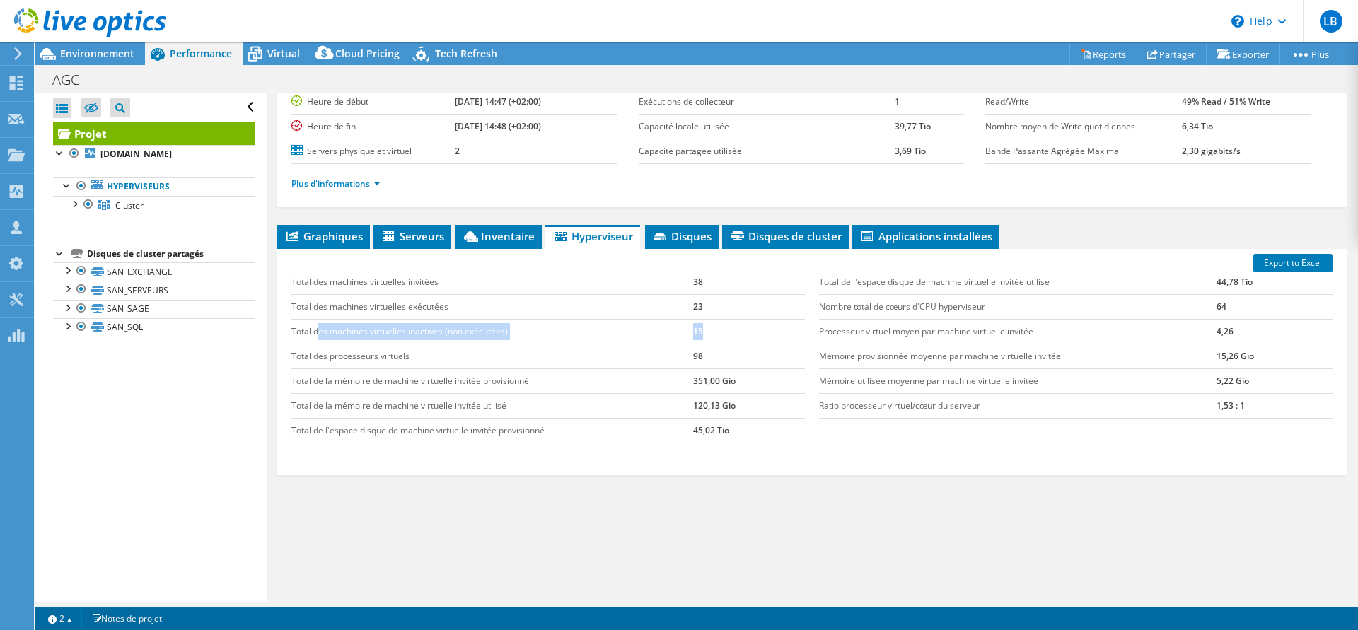
drag, startPoint x: 320, startPoint y: 329, endPoint x: 709, endPoint y: 337, distance: 389.7
click at [709, 337] on tr "Total des machines virtuelles inactives (non exécutées) 15" at bounding box center [547, 331] width 513 height 25
drag, startPoint x: 709, startPoint y: 281, endPoint x: 287, endPoint y: 282, distance: 422.1
click at [287, 282] on div "Total des machines virtuelles invitées 38 Total des machines virtuelles exécuté…" at bounding box center [547, 357] width 527 height 202
drag, startPoint x: 291, startPoint y: 354, endPoint x: 726, endPoint y: 355, distance: 434.9
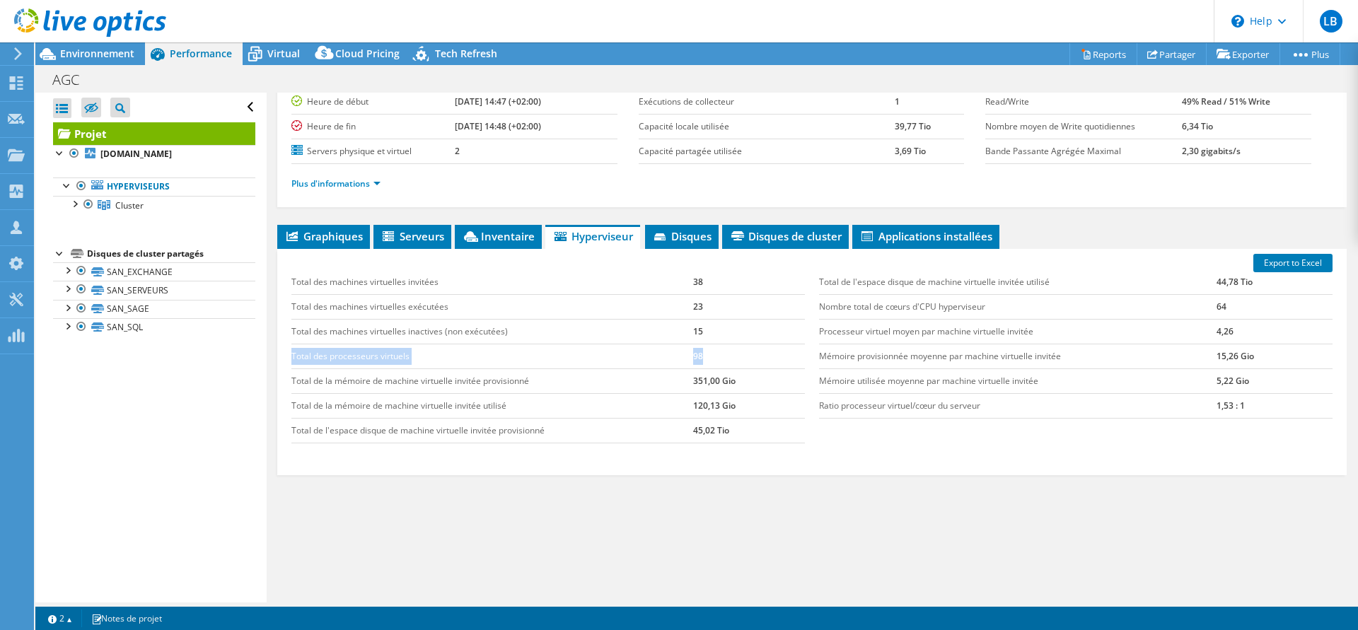
click at [726, 355] on div "Total des machines virtuelles invitées 38 Total des machines virtuelles exécuté…" at bounding box center [547, 357] width 527 height 202
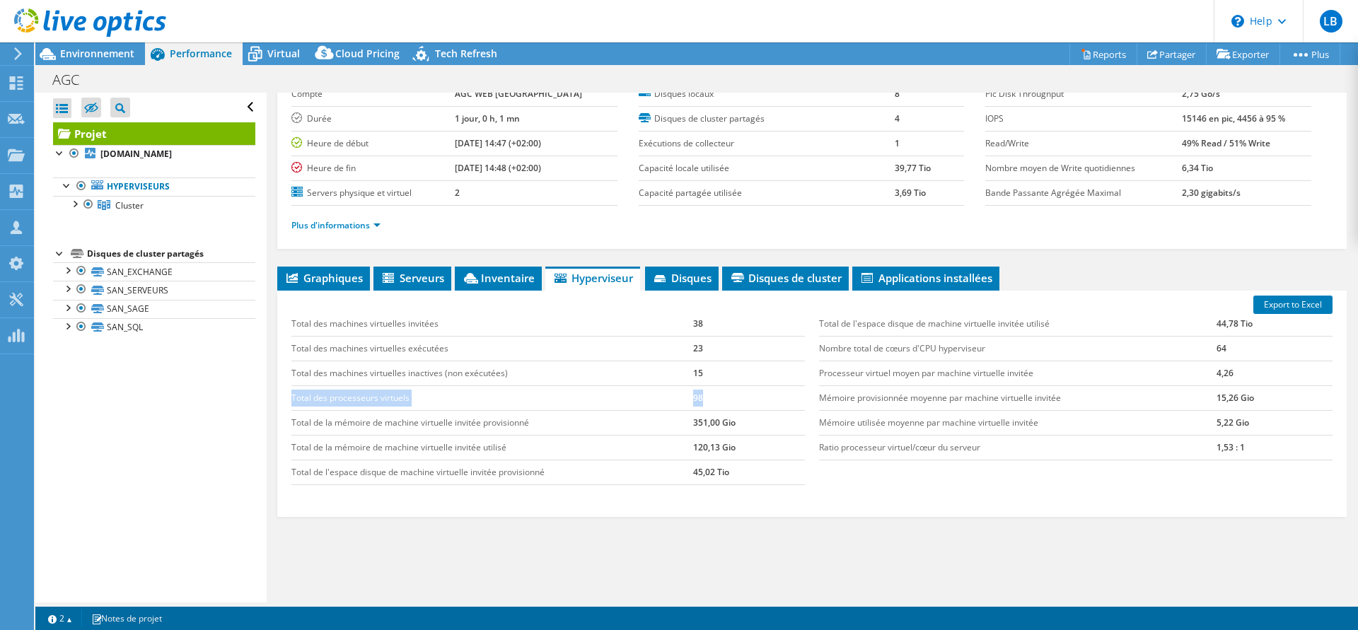
scroll to position [0, 0]
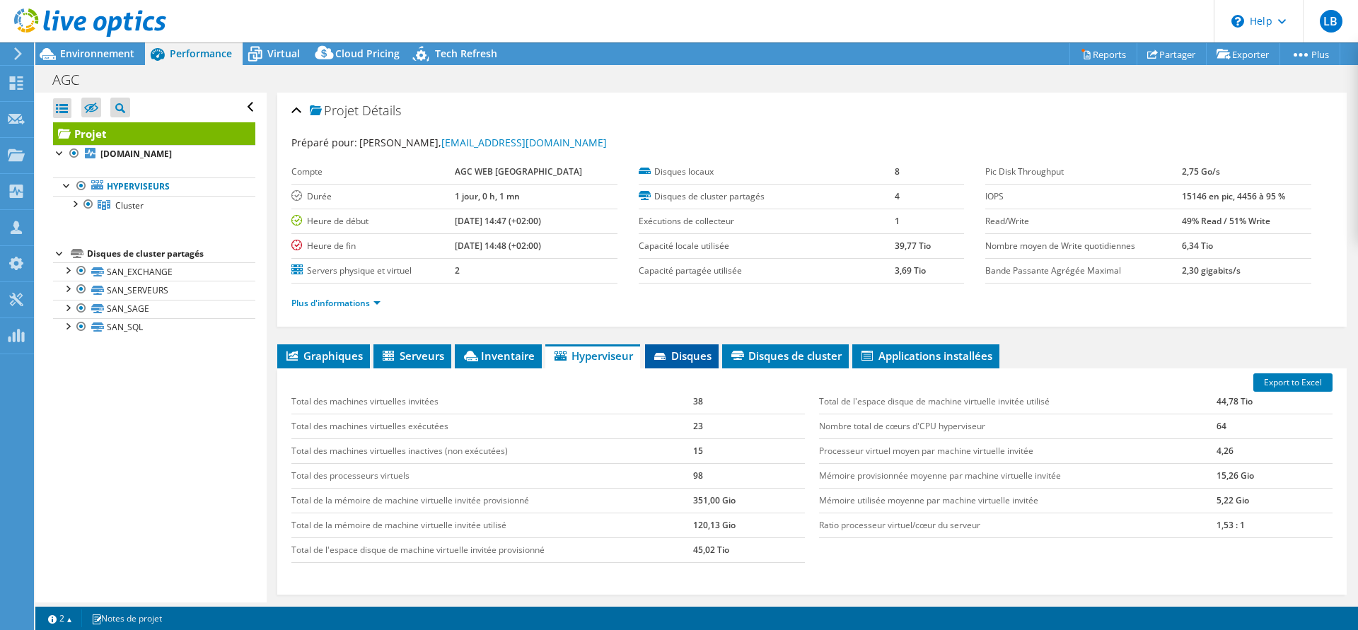
click at [689, 360] on span "Disques" at bounding box center [681, 356] width 59 height 14
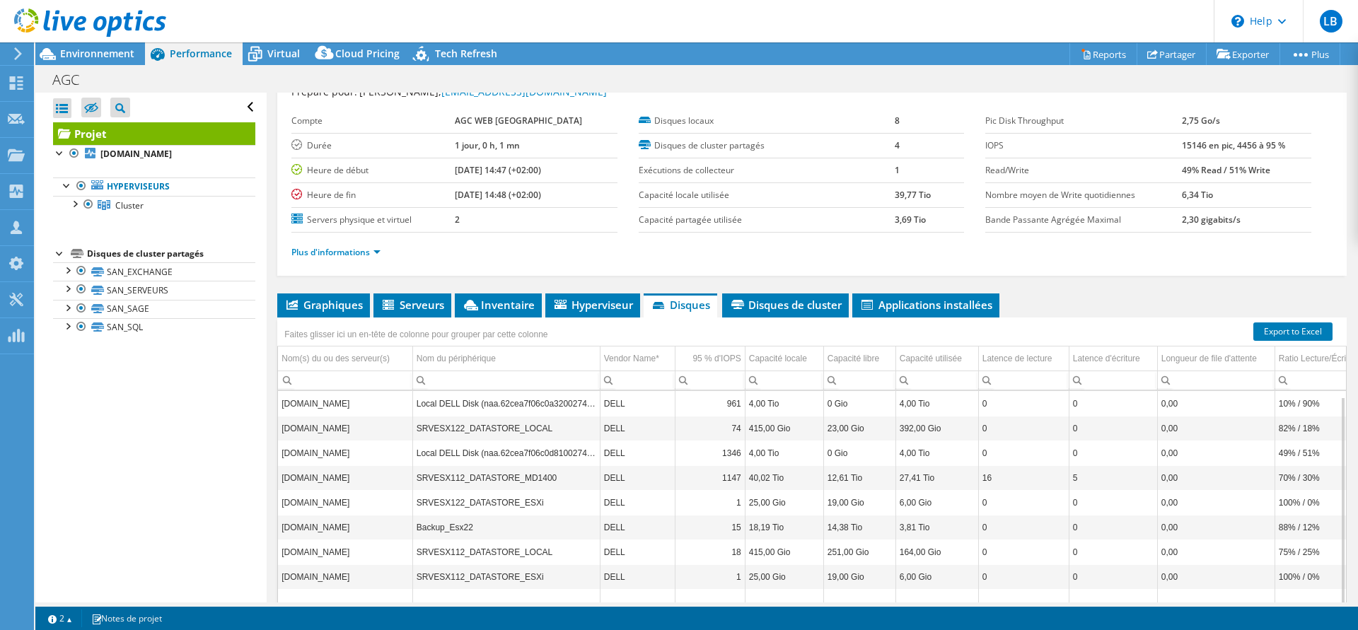
scroll to position [5, 0]
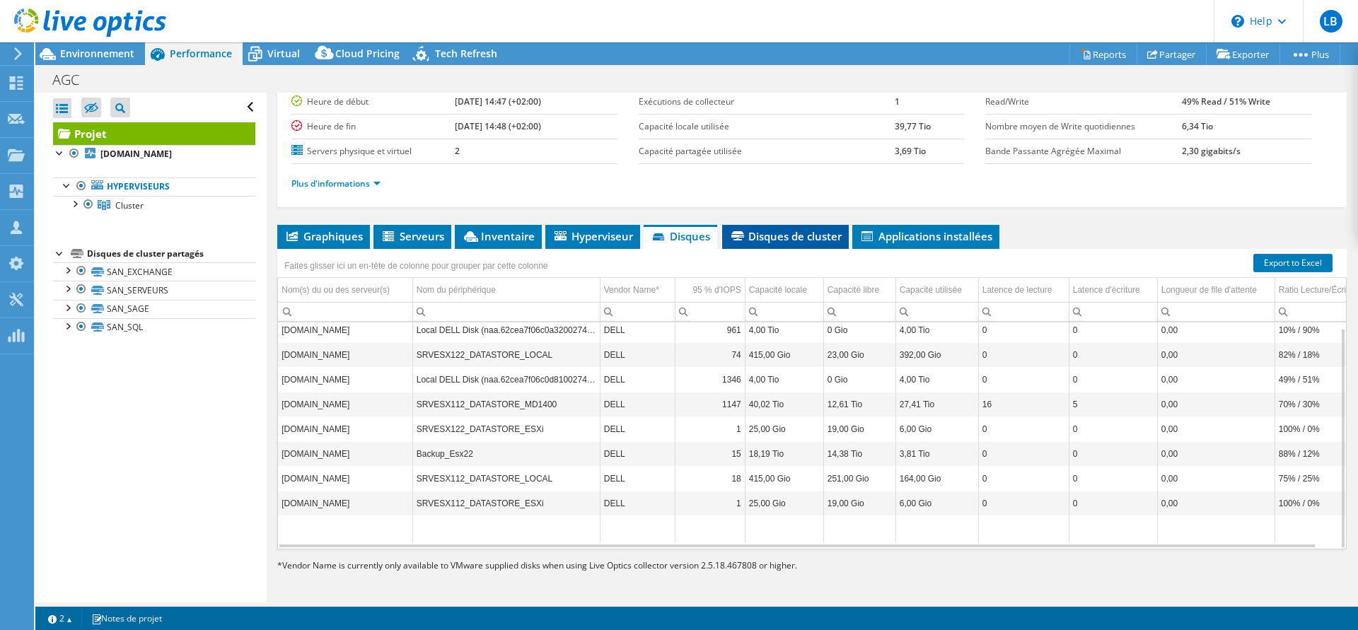
click at [769, 239] on span "Disques de cluster" at bounding box center [785, 236] width 112 height 14
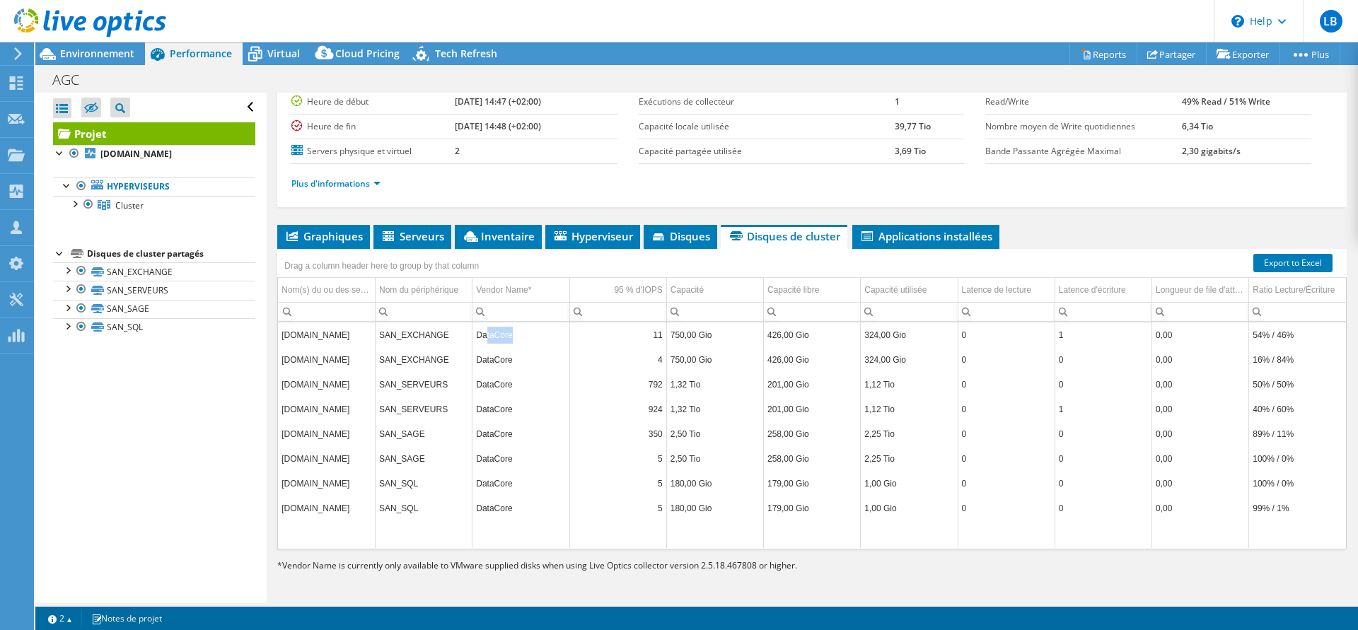
drag, startPoint x: 485, startPoint y: 336, endPoint x: 513, endPoint y: 334, distance: 28.3
click at [513, 334] on td "DataCore" at bounding box center [520, 334] width 97 height 25
drag, startPoint x: 866, startPoint y: 333, endPoint x: 923, endPoint y: 332, distance: 57.3
click at [923, 332] on td "324,00 Gio" at bounding box center [909, 334] width 97 height 25
drag, startPoint x: 866, startPoint y: 381, endPoint x: 905, endPoint y: 383, distance: 38.9
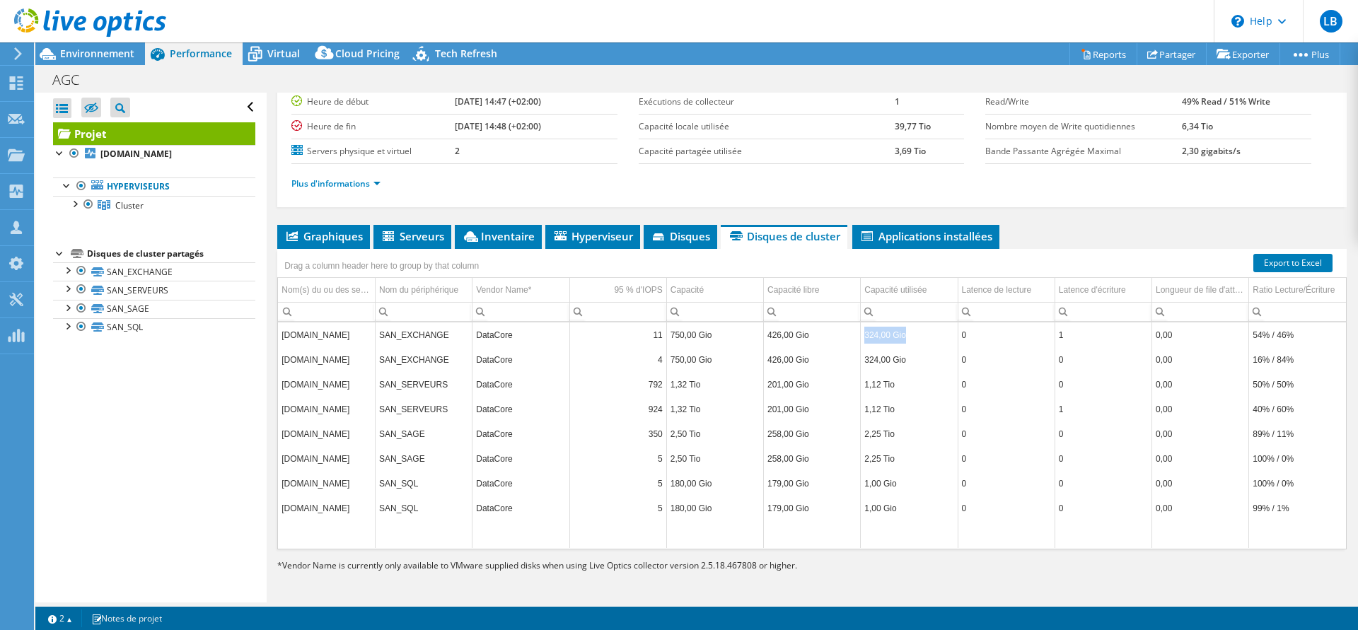
click at [905, 383] on td "1,12 Tio" at bounding box center [909, 384] width 97 height 25
drag, startPoint x: 1305, startPoint y: 429, endPoint x: 1252, endPoint y: 429, distance: 53.0
click at [1252, 429] on td "89% / 11%" at bounding box center [1297, 433] width 97 height 25
drag, startPoint x: 377, startPoint y: 434, endPoint x: 433, endPoint y: 434, distance: 56.6
click at [433, 434] on td "SAN_SAGE" at bounding box center [423, 433] width 97 height 25
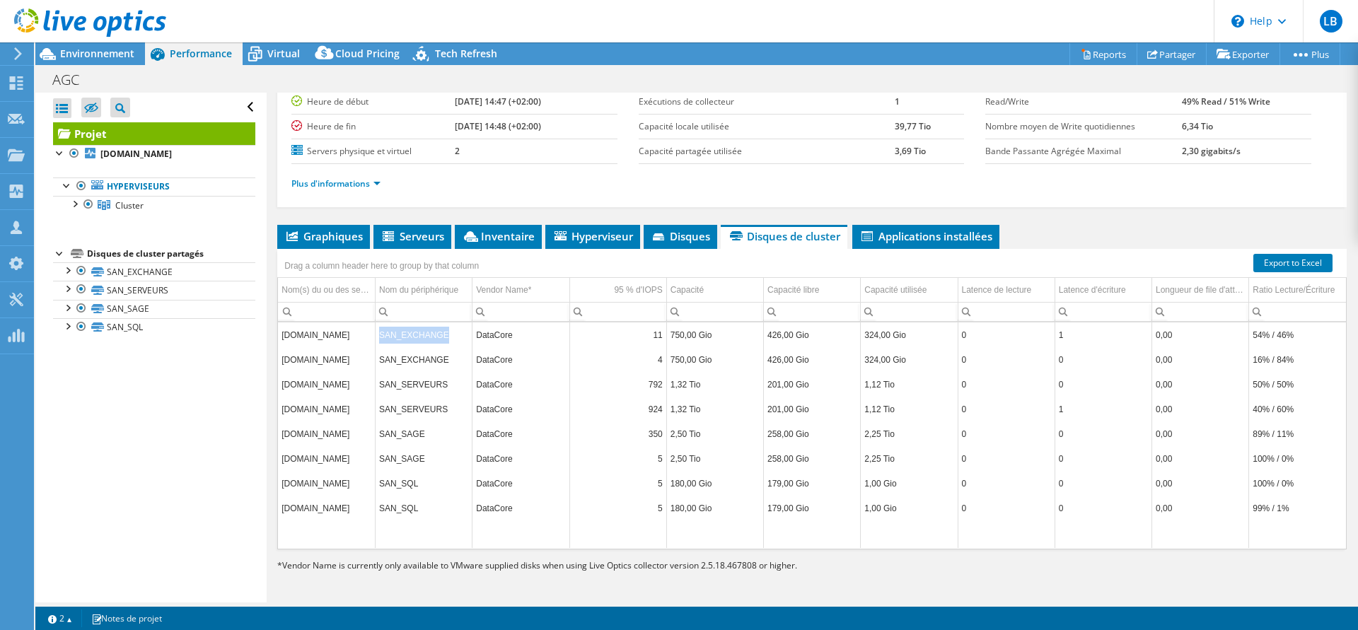
drag, startPoint x: 379, startPoint y: 336, endPoint x: 453, endPoint y: 338, distance: 73.6
click at [453, 338] on td "SAN_EXCHANGE" at bounding box center [423, 334] width 97 height 25
drag, startPoint x: 426, startPoint y: 436, endPoint x: 381, endPoint y: 431, distance: 44.7
click at [381, 431] on td "SAN_SAGE" at bounding box center [423, 433] width 97 height 25
drag, startPoint x: 448, startPoint y: 356, endPoint x: 389, endPoint y: 346, distance: 59.5
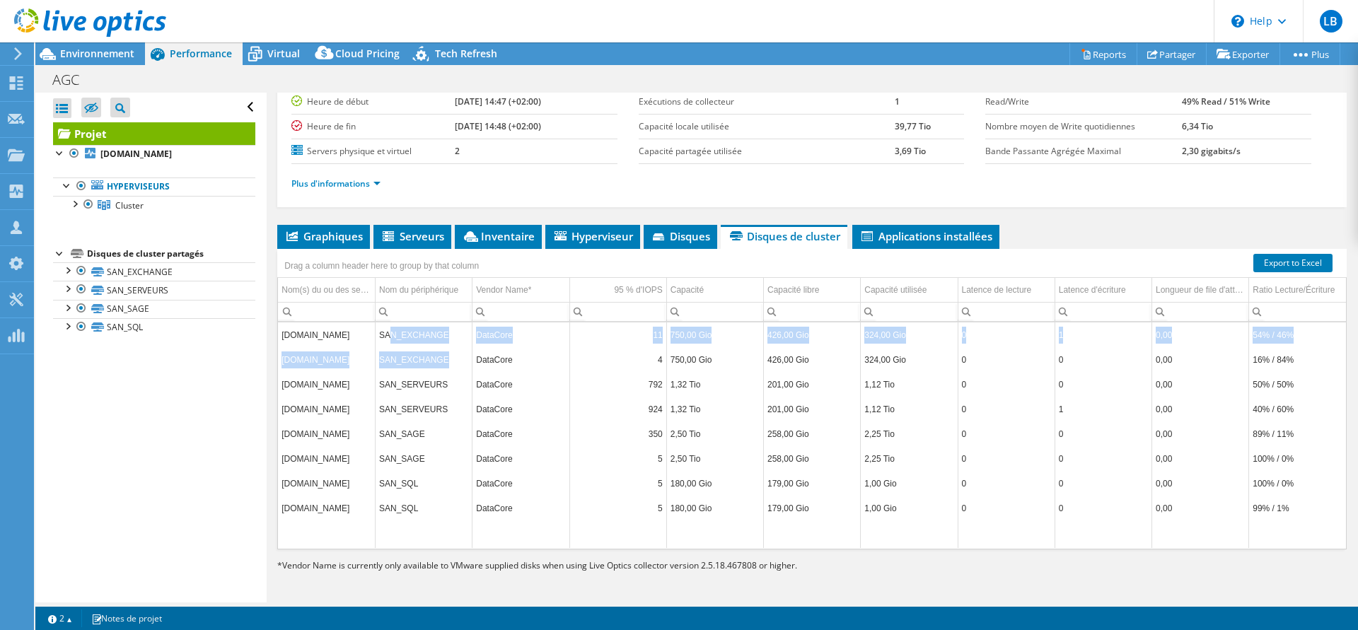
click at [389, 346] on tbody "[DOMAIN_NAME] SAN_EXCHANGE DataCore 11 750,00 Gio 426,00 Gio 324,00 Gio 0 1 0,0…" at bounding box center [812, 435] width 1068 height 226
click at [734, 458] on td "2,50 Tio" at bounding box center [714, 458] width 97 height 25
drag, startPoint x: 643, startPoint y: 430, endPoint x: 658, endPoint y: 431, distance: 14.9
click at [658, 431] on td "350" at bounding box center [617, 433] width 97 height 25
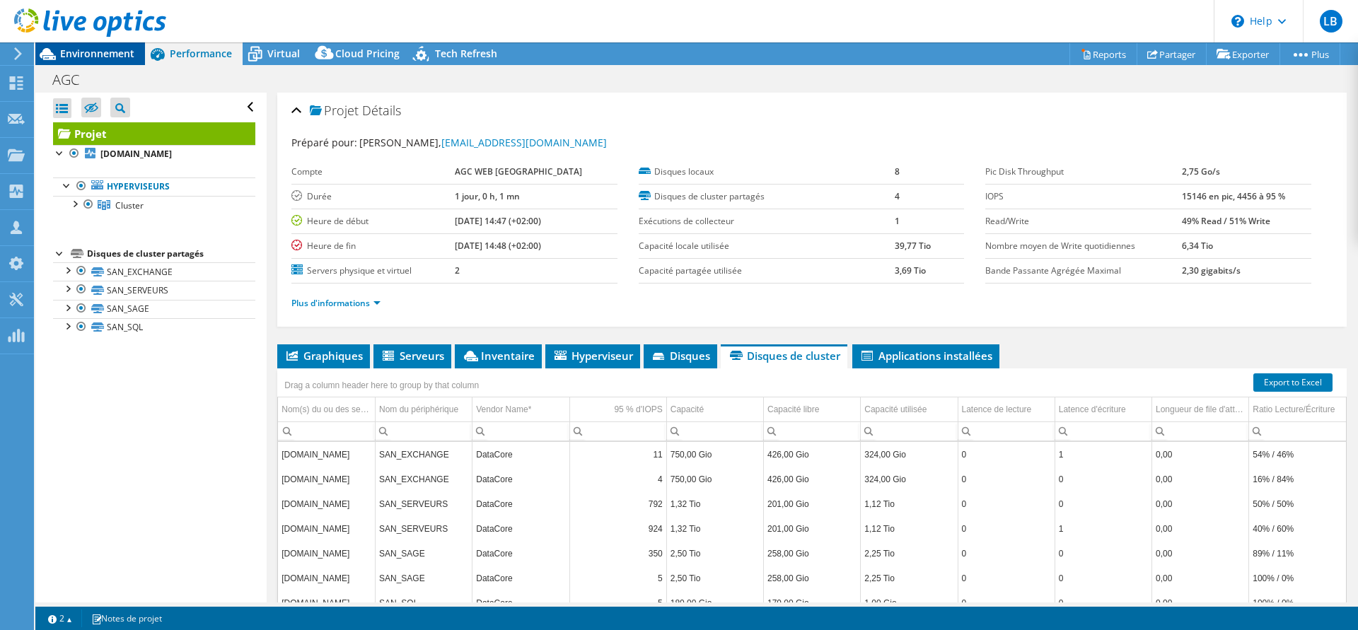
click at [71, 54] on span "Environnement" at bounding box center [97, 53] width 74 height 13
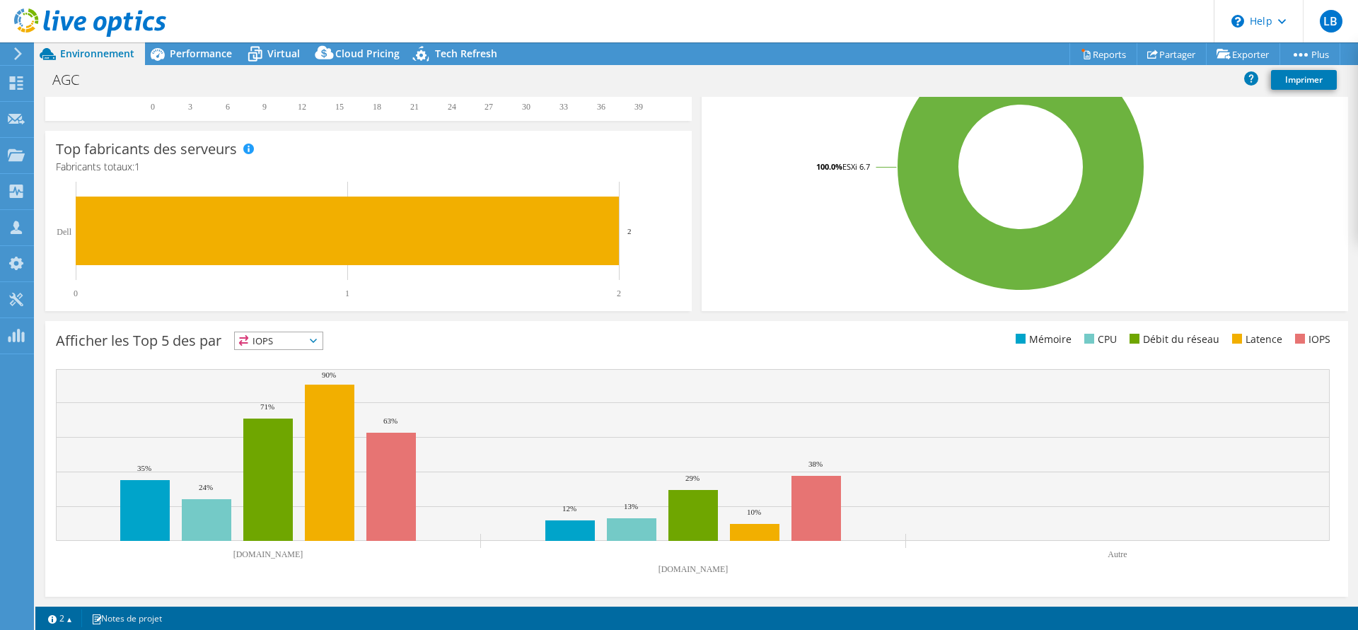
scroll to position [25, 0]
